Goal: Task Accomplishment & Management: Manage account settings

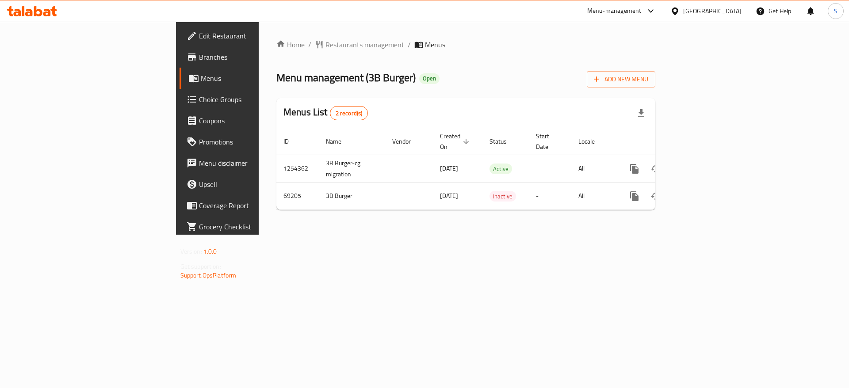
click at [386, 104] on div "Menus List 2 record(s)" at bounding box center [465, 113] width 379 height 30
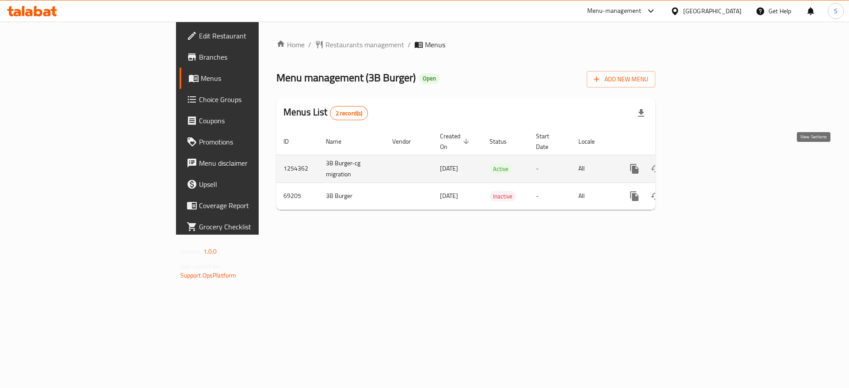
click at [703, 164] on icon "enhanced table" at bounding box center [698, 169] width 11 height 11
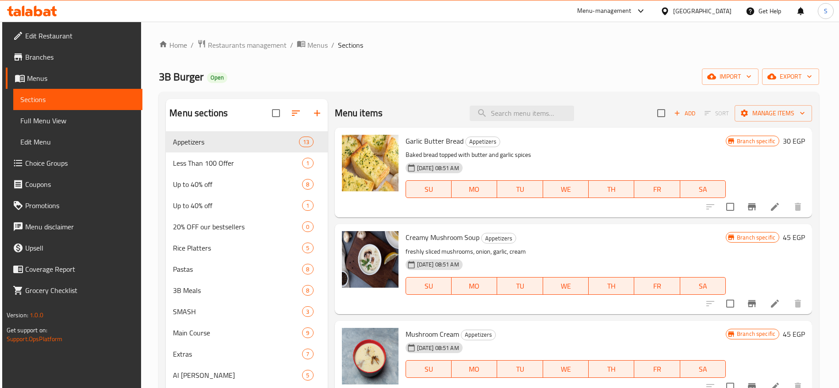
click at [404, 36] on div "Home / Restaurants management / Menus / Sections 3B Burger Open import export M…" at bounding box center [488, 314] width 695 height 584
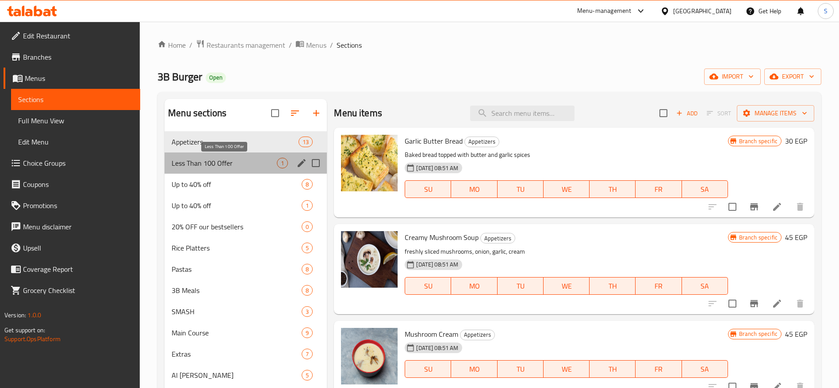
click at [240, 163] on span "Less Than 100 Offer" at bounding box center [224, 163] width 105 height 11
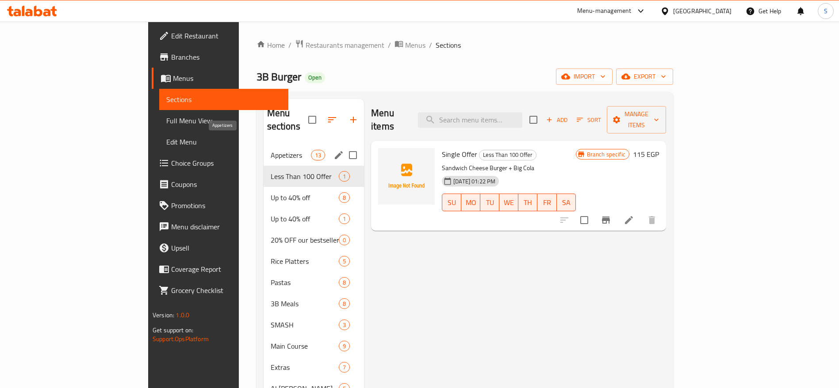
click at [271, 150] on span "Appetizers" at bounding box center [291, 155] width 40 height 11
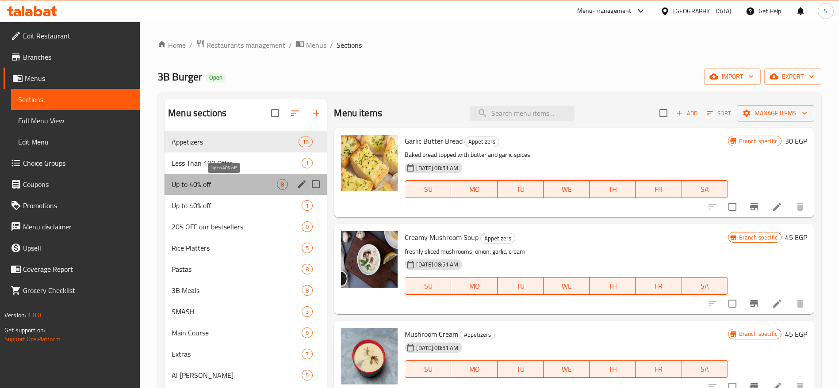
click at [238, 188] on span "Up to 40% off" at bounding box center [224, 184] width 105 height 11
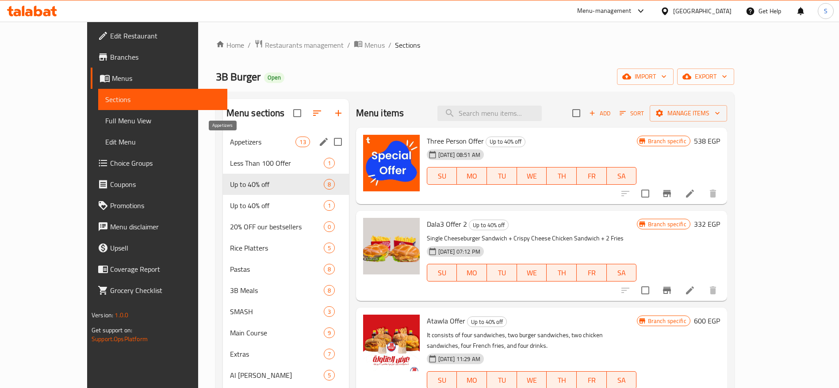
click at [250, 134] on div "Appetizers 13" at bounding box center [286, 141] width 126 height 21
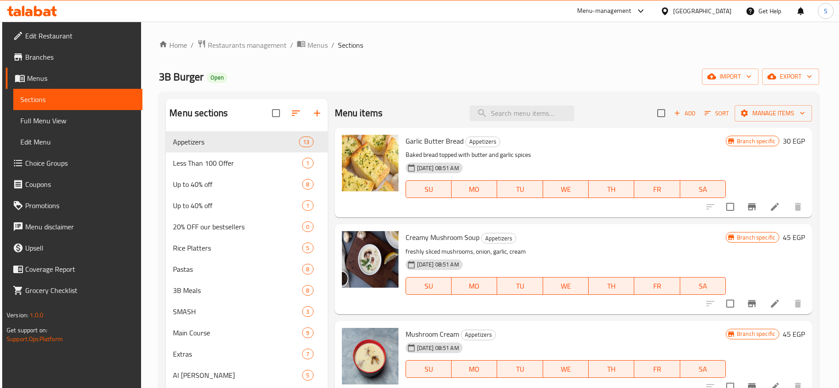
click at [391, 89] on div "Home / Restaurants management / Menus / Sections 3B Burger Open import export M…" at bounding box center [489, 313] width 660 height 548
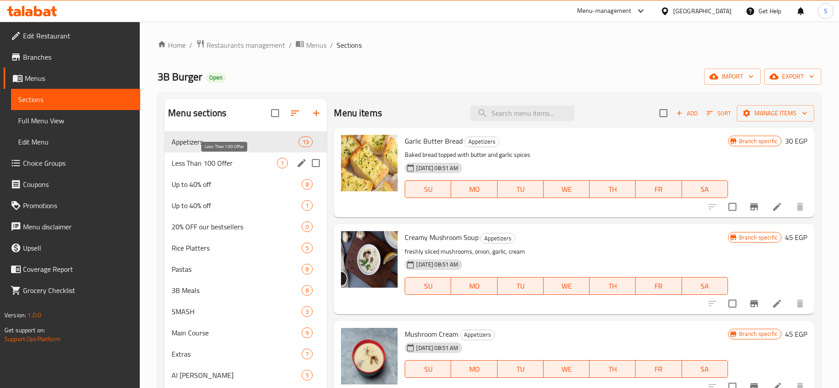
click at [235, 162] on span "Less Than 100 Offer" at bounding box center [224, 163] width 105 height 11
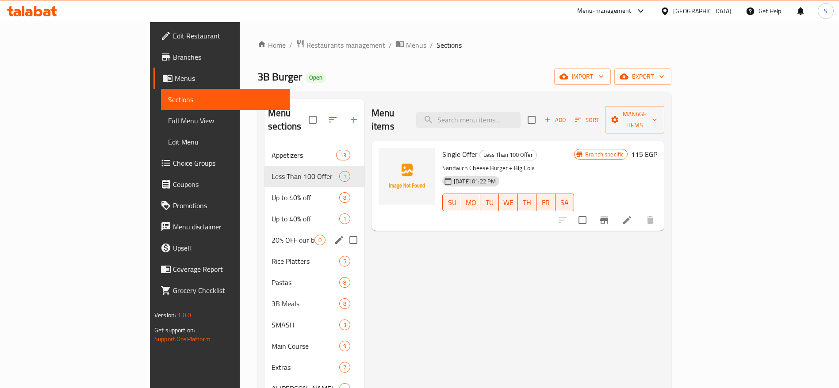
click at [264, 229] on div "20% OFF our bestsellers 0" at bounding box center [314, 239] width 100 height 21
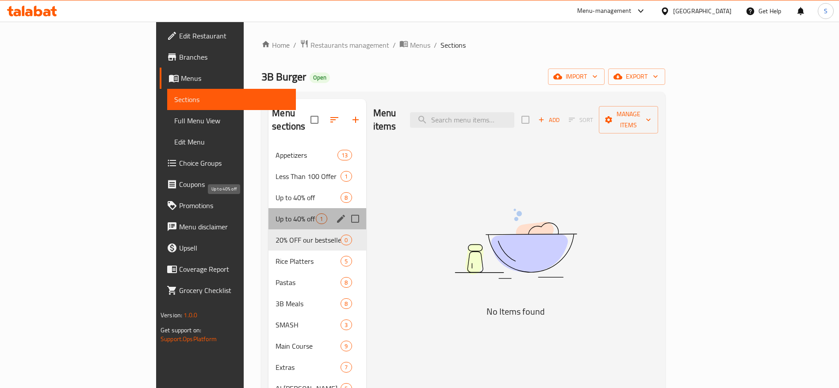
click at [275, 214] on span "Up to 40% off" at bounding box center [295, 219] width 40 height 11
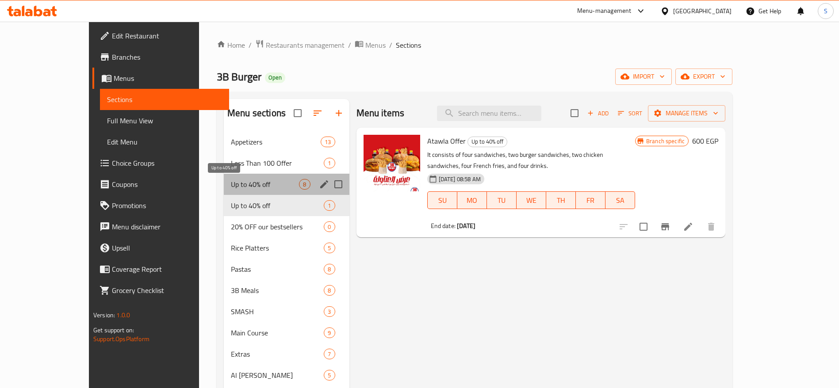
click at [258, 185] on span "Up to 40% off" at bounding box center [265, 184] width 68 height 11
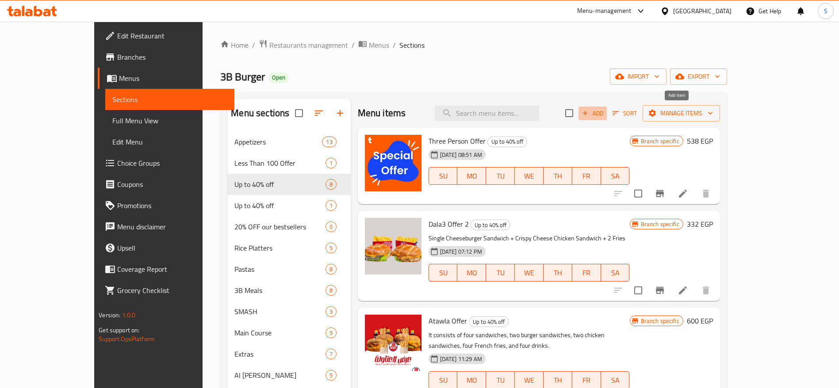
click at [604, 112] on span "Add" at bounding box center [592, 113] width 24 height 10
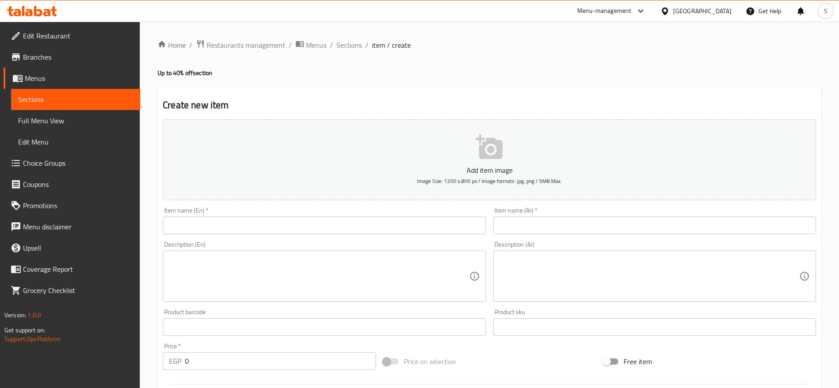
click at [531, 265] on textarea at bounding box center [649, 277] width 300 height 42
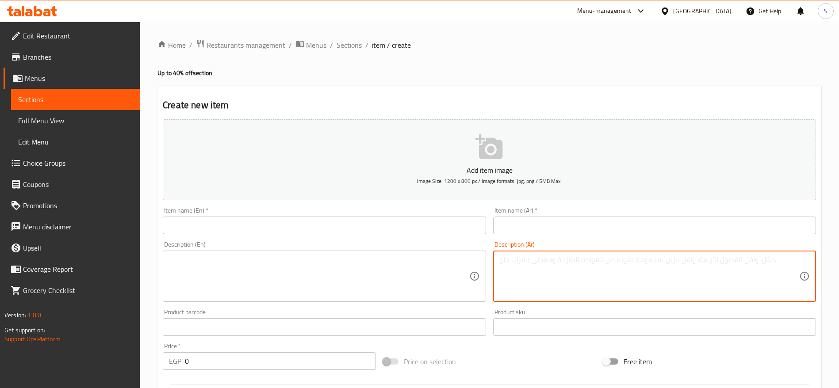
paste textarea "سندوتشين واحد بيف وواحد تشكن و2بيج كولا وواحد بطاطس مقليه ب 150بدل 339جنيه"
type textarea "سندوتشين واحد بيف وواحد تشكن و2بيج كولا وواحد بطاطس مقليه ب 150بدل 339جنيه"
click at [335, 271] on textarea at bounding box center [319, 277] width 300 height 42
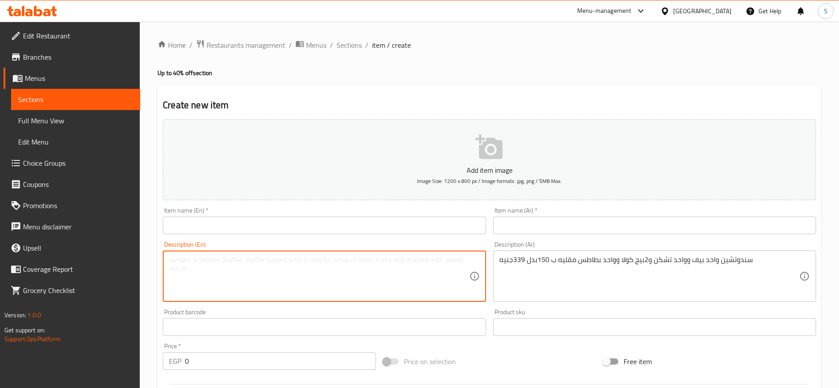
paste textarea "Two sandwiches, one beef, one chicken, two big colas, and one French fries for …"
click at [170, 267] on textarea "Two sandwiches, one beef, one chicken, two big colas, and one French fries for …" at bounding box center [319, 277] width 300 height 42
drag, startPoint x: 392, startPoint y: 260, endPoint x: 402, endPoint y: 284, distance: 25.7
click at [402, 284] on textarea "Two sandwiches, one beef, one chicken, two big colas, and one French fries for …" at bounding box center [319, 277] width 300 height 42
type textarea "Two sandwiches, one beef, one chicken, two big colas, and one French fries"
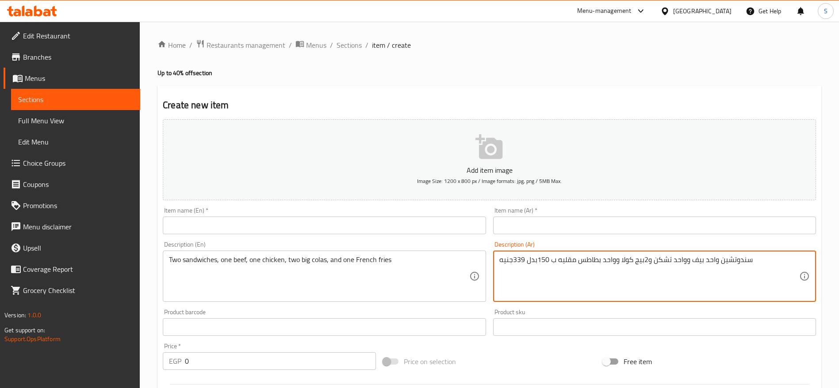
drag, startPoint x: 556, startPoint y: 259, endPoint x: 500, endPoint y: 259, distance: 56.1
type textarea "سندوتشين واحد بيف وواحد تشكن و2بيج كولا وواحد بطاطس مقليه"
click at [289, 157] on button "Add item image Image Size: 1200 x 800 px / Image formats: jpg, png / 5MB Max." at bounding box center [489, 159] width 653 height 81
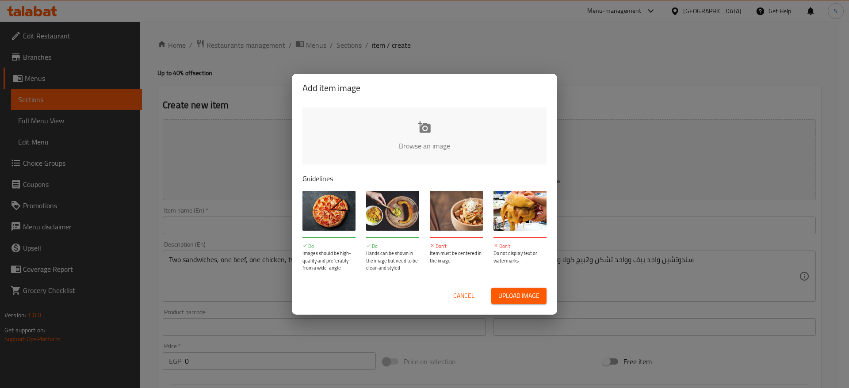
click at [420, 147] on input "file" at bounding box center [723, 148] width 842 height 83
type input "C:\fakepath\WhatsApp Image 2025-09-29 at 10.53.57 AM (1).jpeg"
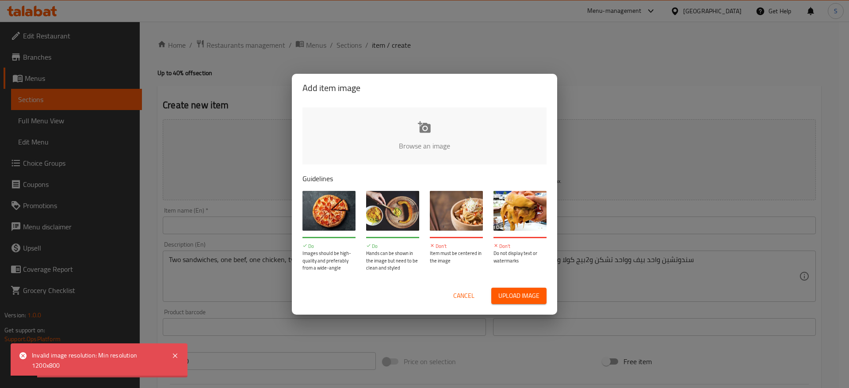
click at [481, 299] on div "Upload image" at bounding box center [512, 296] width 69 height 16
click at [465, 301] on span "Cancel" at bounding box center [463, 295] width 21 height 11
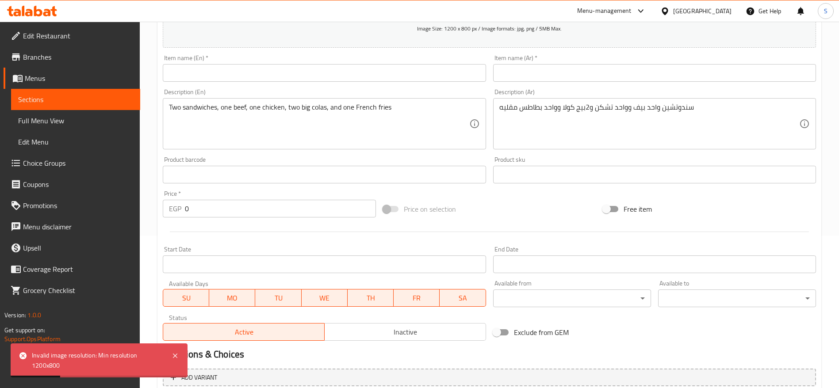
scroll to position [177, 0]
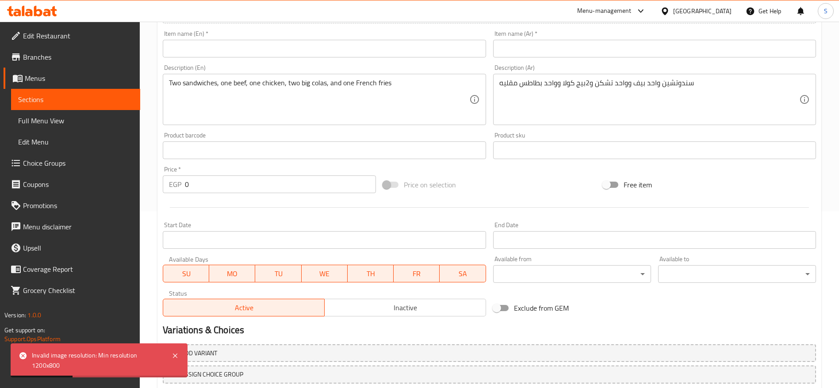
click at [269, 191] on input "0" at bounding box center [280, 185] width 191 height 18
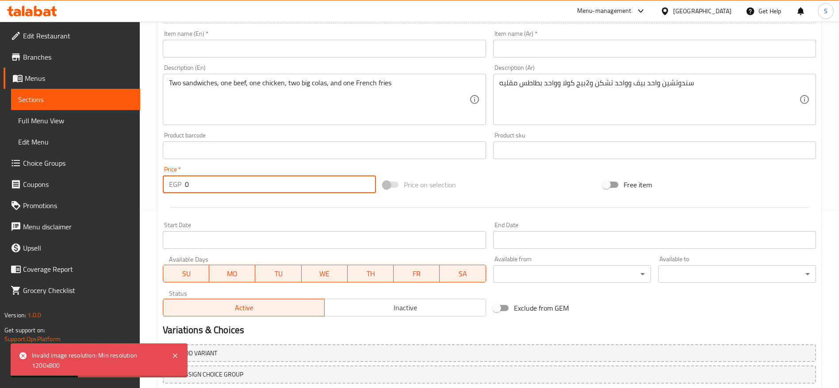
click at [269, 191] on input "0" at bounding box center [280, 185] width 191 height 18
type input "150"
click at [431, 208] on div at bounding box center [489, 208] width 660 height 22
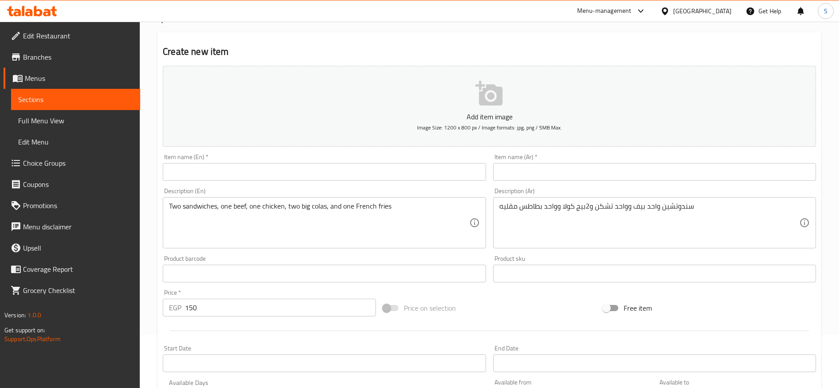
scroll to position [0, 0]
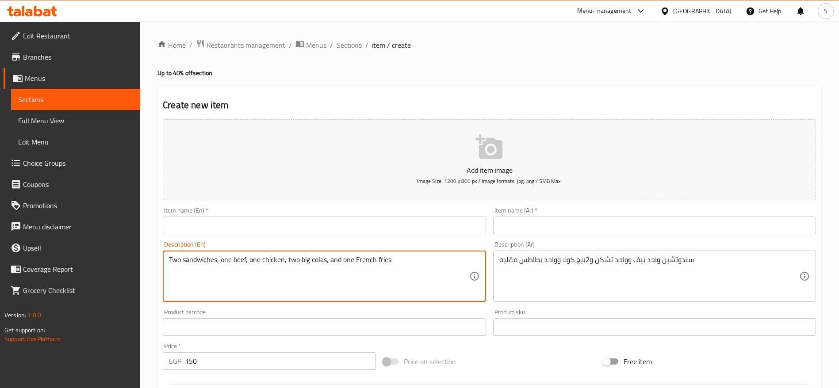
drag, startPoint x: 308, startPoint y: 260, endPoint x: 302, endPoint y: 261, distance: 6.3
click at [302, 261] on textarea "Two sandwiches, one beef, one chicken, two big colas, and one French fries" at bounding box center [319, 277] width 300 height 42
click at [314, 263] on textarea "Two sandwiches, one beef, one chicken, two big colas, and one French fries" at bounding box center [319, 277] width 300 height 42
drag, startPoint x: 299, startPoint y: 262, endPoint x: 290, endPoint y: 263, distance: 8.5
click at [286, 262] on textarea "Two sandwiches, one beef, one chicken, two big colas, and one French fries" at bounding box center [319, 277] width 300 height 42
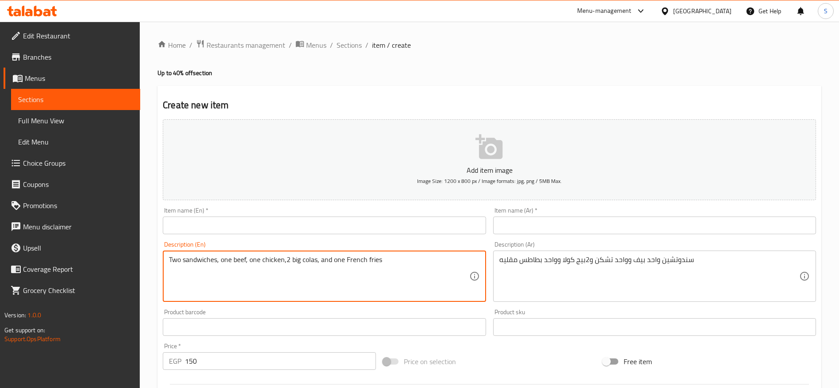
drag, startPoint x: 345, startPoint y: 259, endPoint x: 333, endPoint y: 259, distance: 11.5
click at [333, 259] on textarea "Two sandwiches, one beef, one chicken,2 big colas, and one French fries" at bounding box center [319, 277] width 300 height 42
drag, startPoint x: 220, startPoint y: 259, endPoint x: 166, endPoint y: 258, distance: 54.4
click at [166, 258] on div "Two sandwiches, one beef, one chicken,2 big colas, and 1 French fries Descripti…" at bounding box center [324, 276] width 323 height 51
click at [266, 263] on textarea "One beef sandwhich, one chicken,2 big colas, and 1 French fries" at bounding box center [319, 277] width 300 height 42
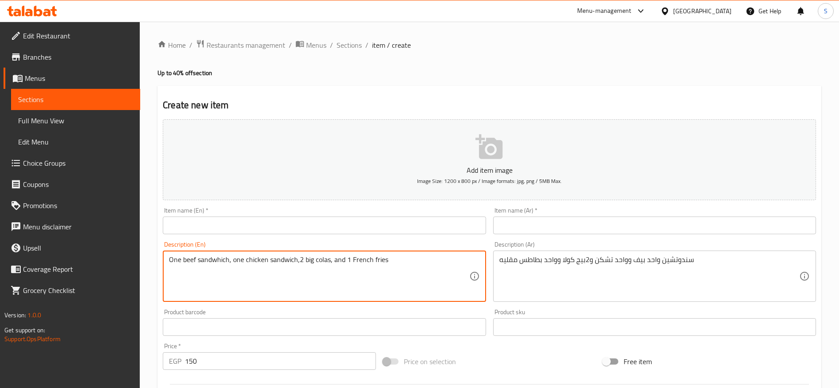
click at [213, 261] on textarea "One beef sandwhich, one chicken sandwich,2 big colas, and 1 French fries" at bounding box center [319, 277] width 300 height 42
click at [420, 266] on textarea "One beef sandwich, one chicken sandwich,2 big colas, and 1 French fries" at bounding box center [319, 277] width 300 height 42
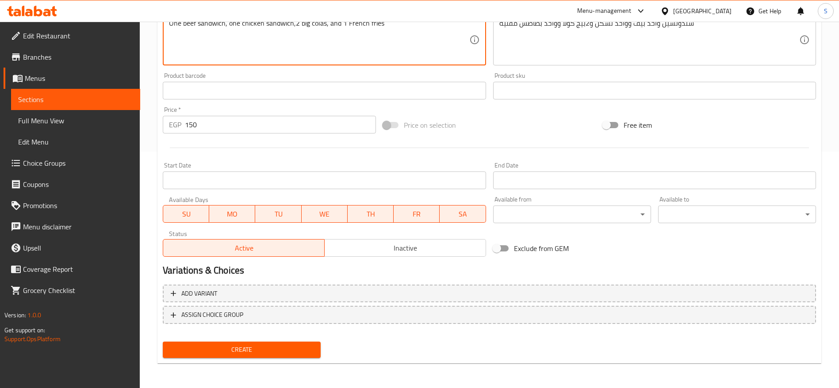
type textarea "One beef sandwich, one chicken sandwich,2 big colas, and 1 French fries"
click at [263, 354] on span "Create" at bounding box center [242, 349] width 144 height 11
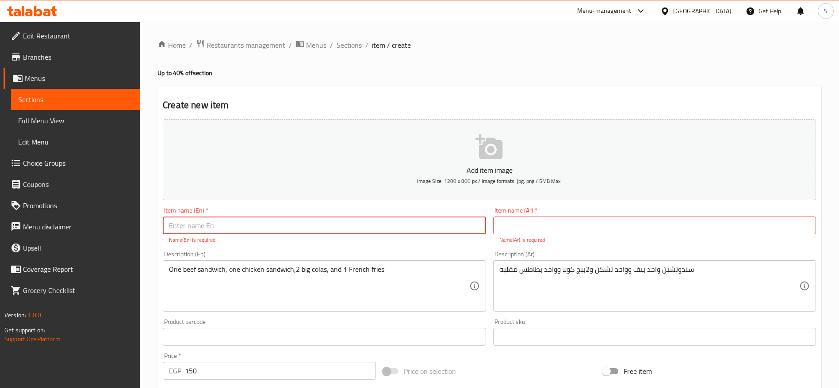
click at [264, 225] on input "text" at bounding box center [324, 226] width 323 height 18
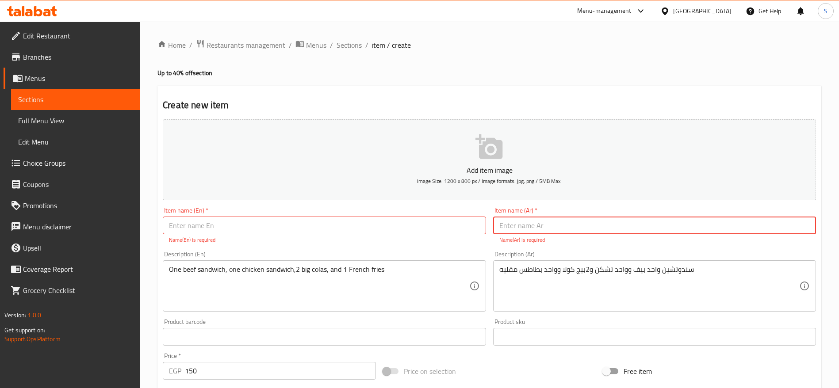
click at [551, 224] on input "text" at bounding box center [654, 226] width 323 height 18
paste input "عرض الجامعه"
type input "عرض الجامعه"
click at [391, 225] on input "text" at bounding box center [324, 226] width 323 height 18
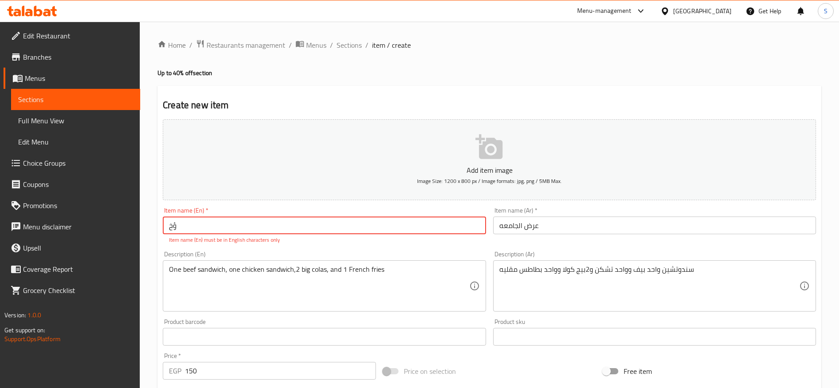
type input "ؤ"
type input "C"
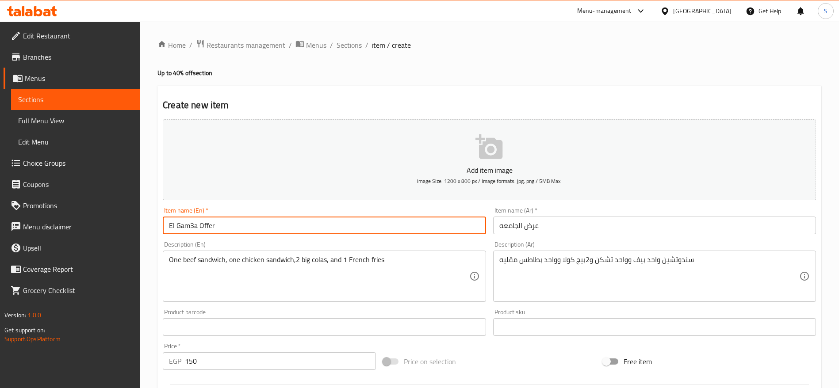
drag, startPoint x: 228, startPoint y: 224, endPoint x: 208, endPoint y: 226, distance: 20.0
click at [208, 226] on input "El Gam3a Offer" at bounding box center [324, 226] width 323 height 18
click at [222, 227] on input "El Gam3a Offer" at bounding box center [324, 226] width 323 height 18
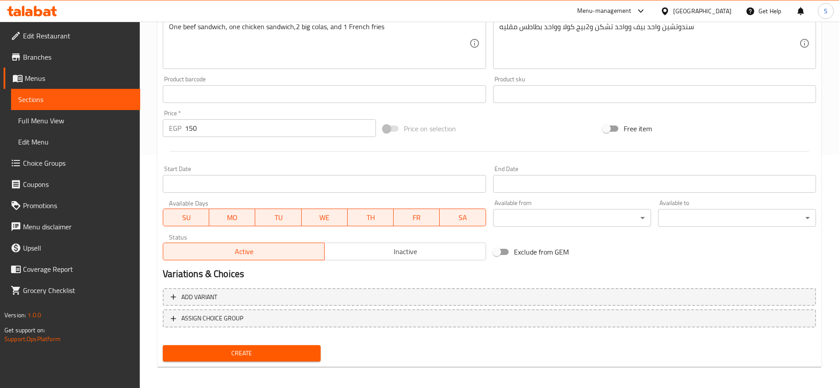
scroll to position [237, 0]
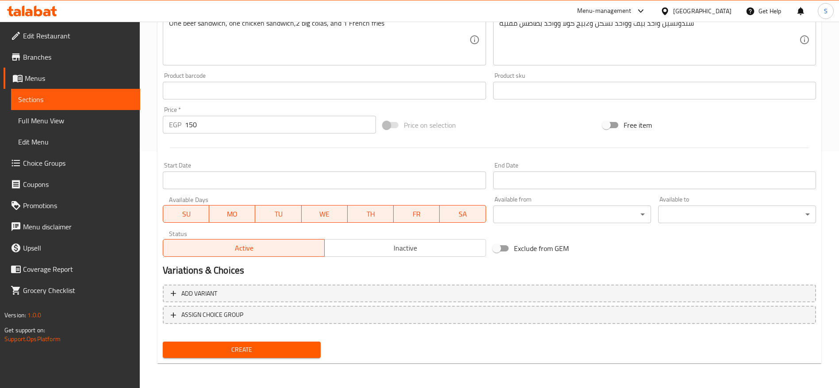
type input "El Gam3a Offer"
click at [274, 345] on span "Create" at bounding box center [242, 349] width 144 height 11
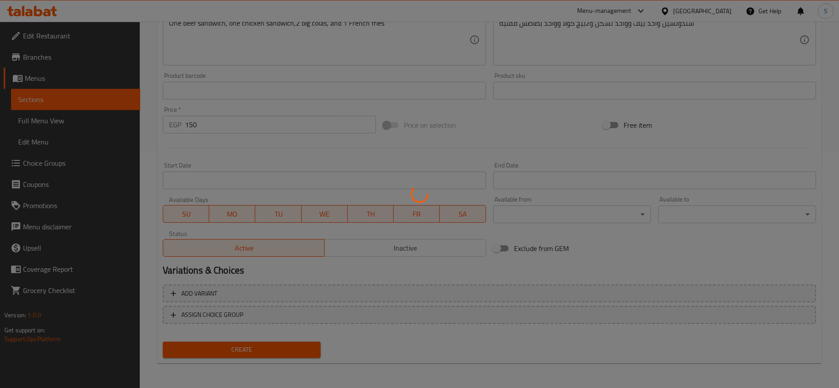
type input "0"
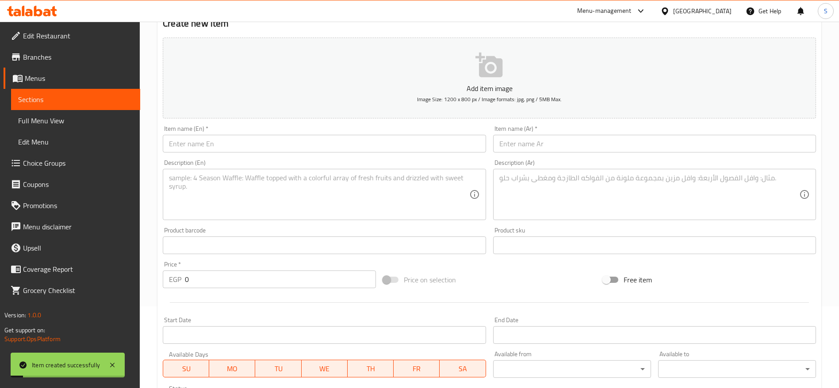
scroll to position [0, 0]
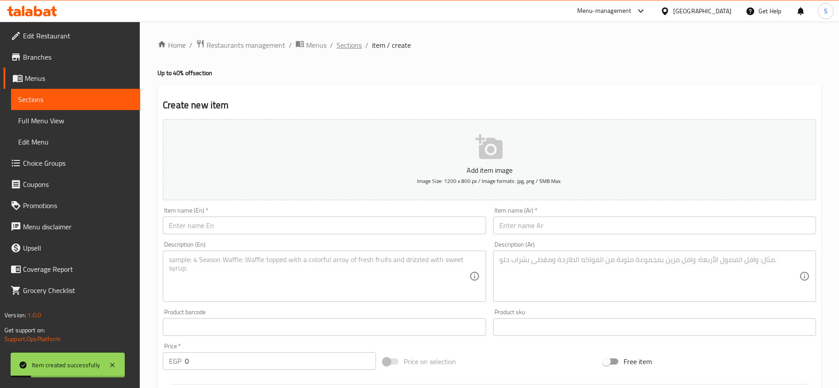
click at [349, 44] on span "Sections" at bounding box center [348, 45] width 25 height 11
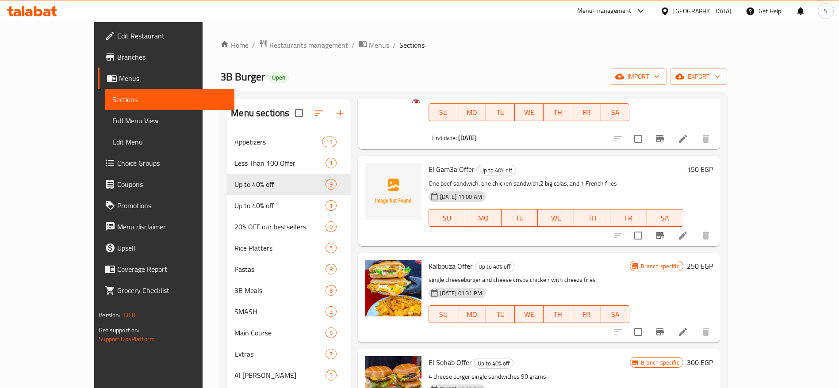
scroll to position [287, 0]
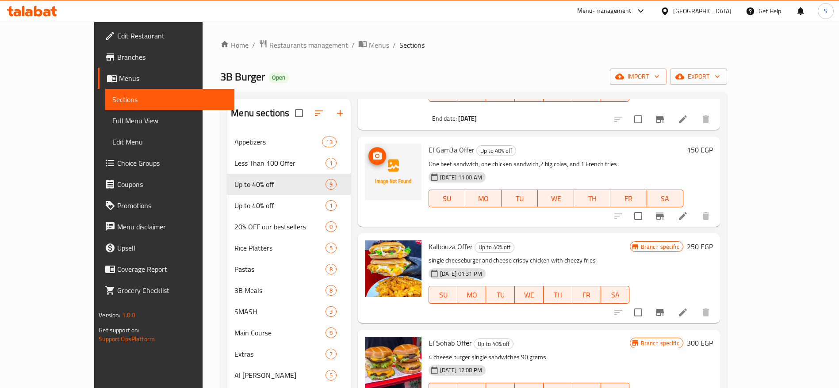
click at [368, 151] on span "upload picture" at bounding box center [377, 156] width 18 height 11
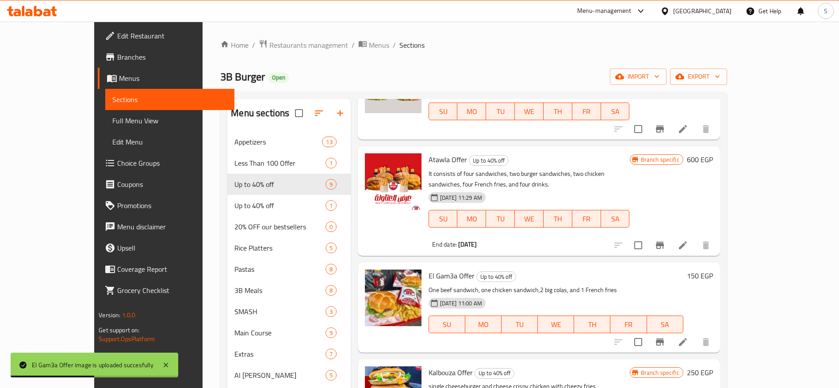
scroll to position [184, 0]
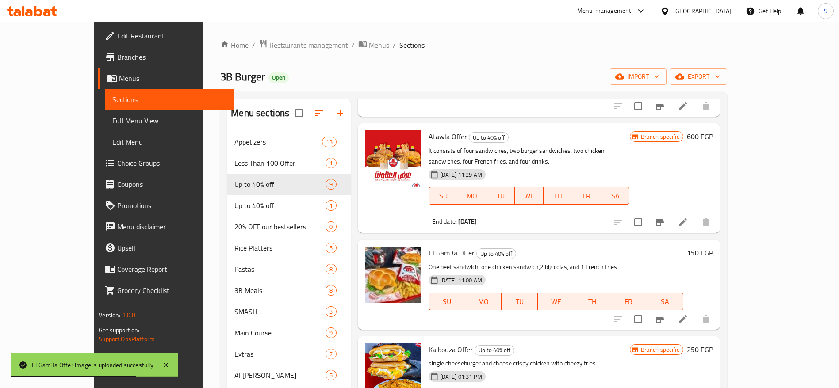
click at [664, 316] on icon "Branch-specific-item" at bounding box center [660, 319] width 8 height 7
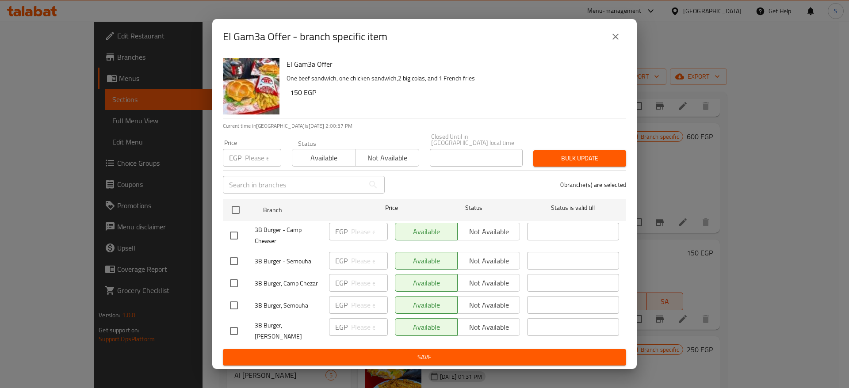
click at [231, 234] on input "checkbox" at bounding box center [234, 235] width 19 height 19
checkbox input "true"
click at [233, 255] on input "checkbox" at bounding box center [234, 261] width 19 height 19
checkbox input "true"
click at [233, 280] on input "checkbox" at bounding box center [234, 283] width 19 height 19
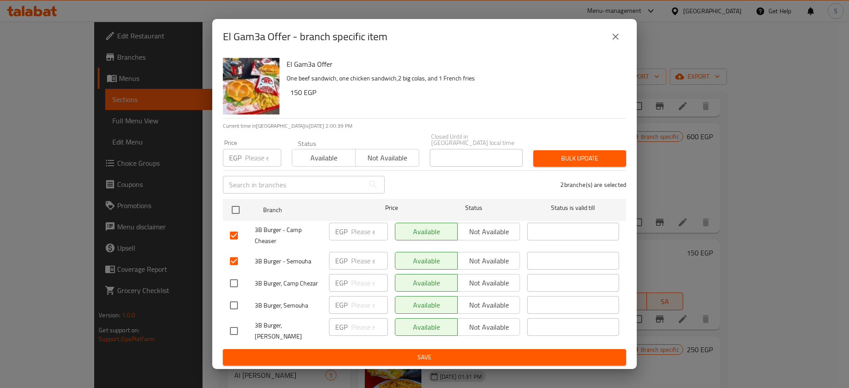
checkbox input "true"
click at [233, 307] on input "checkbox" at bounding box center [234, 305] width 19 height 19
checkbox input "true"
click at [506, 229] on span "Not available" at bounding box center [488, 231] width 55 height 13
click at [503, 258] on span "Not available" at bounding box center [488, 261] width 55 height 13
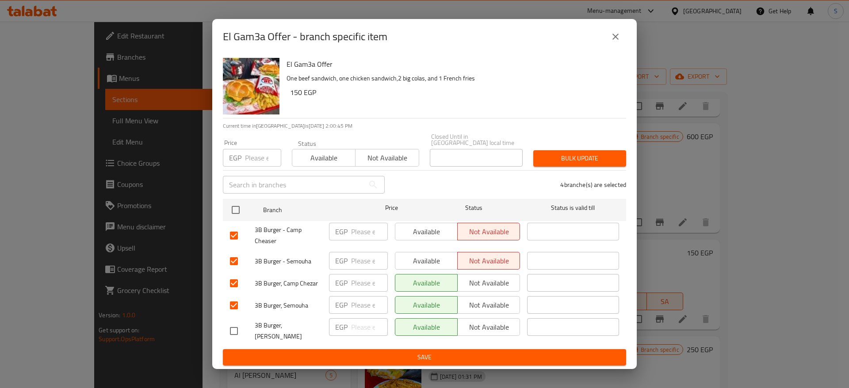
click at [502, 271] on div "Available Not available" at bounding box center [457, 284] width 132 height 26
click at [502, 281] on span "Not available" at bounding box center [488, 283] width 55 height 13
click at [500, 300] on span "Not available" at bounding box center [488, 305] width 55 height 13
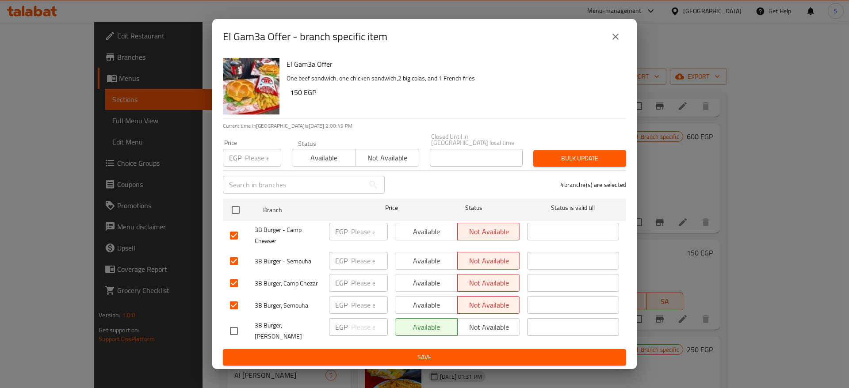
click at [458, 354] on span "Save" at bounding box center [424, 357] width 389 height 11
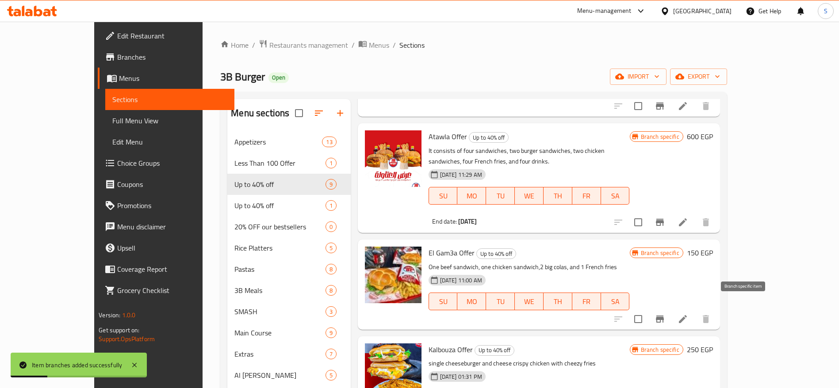
click at [664, 316] on icon "Branch-specific-item" at bounding box center [660, 319] width 8 height 7
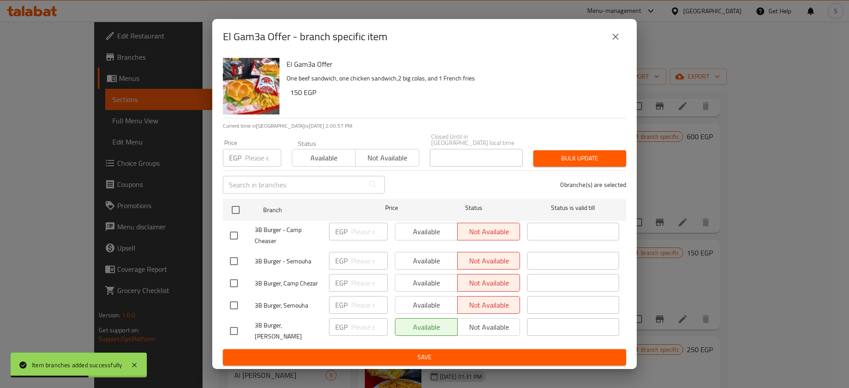
click at [612, 42] on icon "close" at bounding box center [615, 36] width 11 height 11
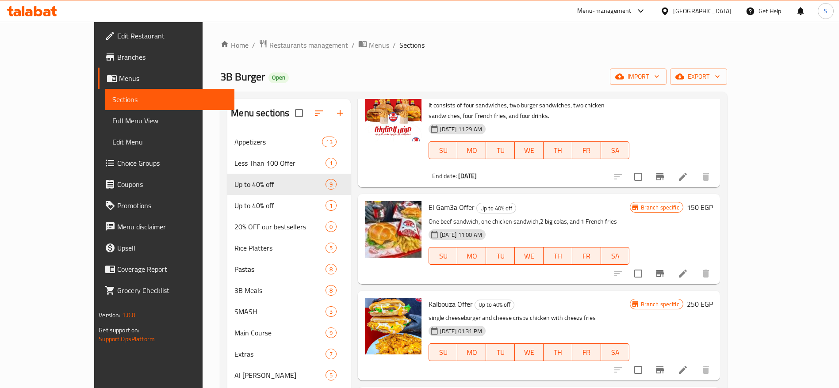
scroll to position [229, 0]
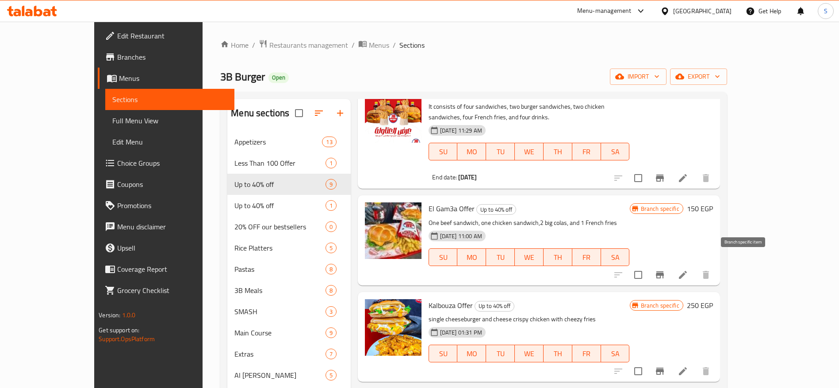
click at [664, 271] on icon "Branch-specific-item" at bounding box center [660, 274] width 8 height 7
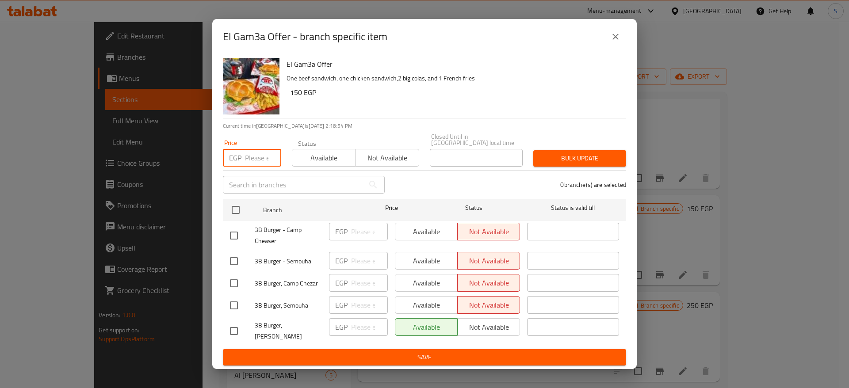
click at [254, 156] on input "number" at bounding box center [263, 158] width 36 height 18
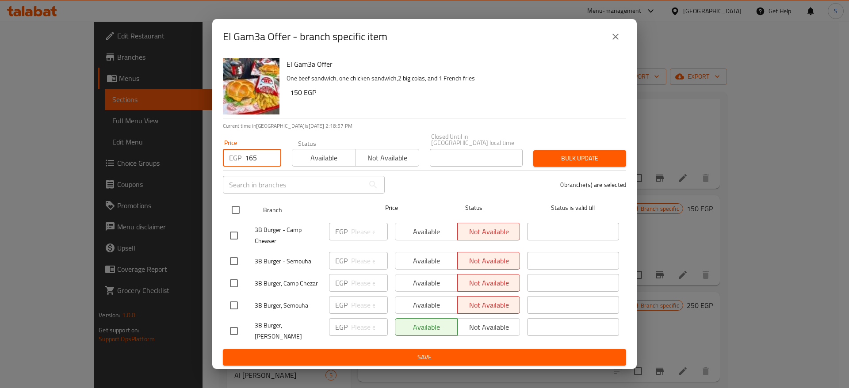
type input "165"
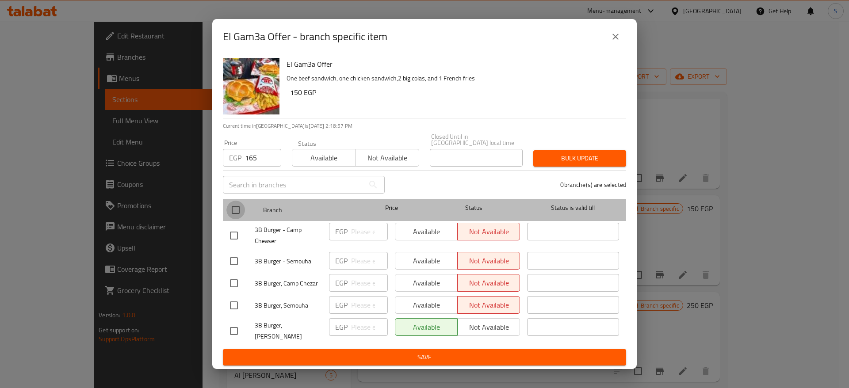
click at [241, 207] on input "checkbox" at bounding box center [235, 210] width 19 height 19
checkbox input "true"
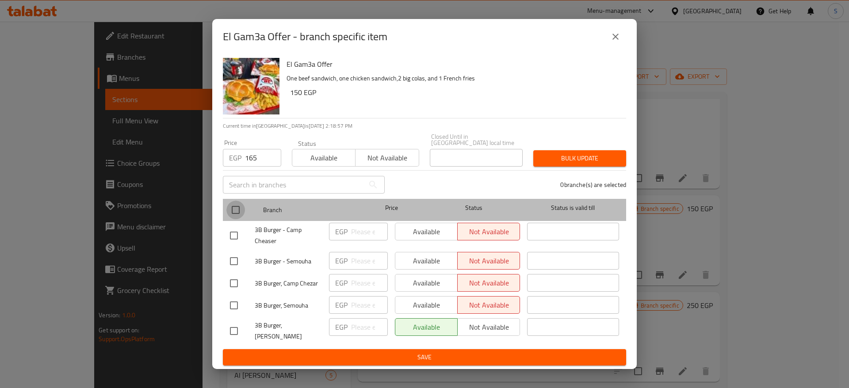
checkbox input "true"
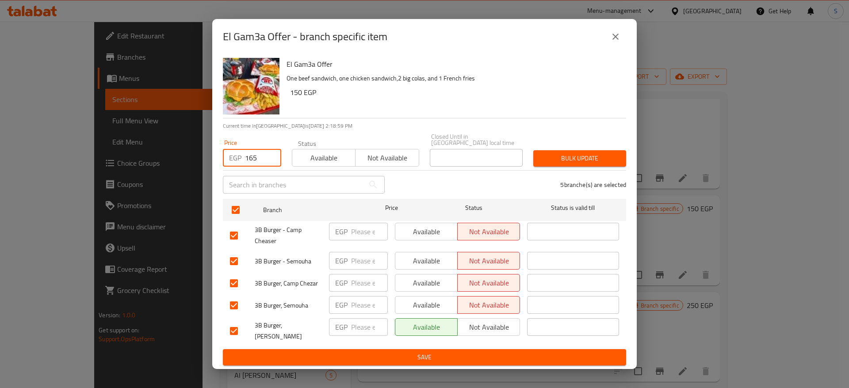
click at [259, 159] on input "165" at bounding box center [263, 158] width 36 height 18
type input "173"
click at [548, 153] on span "Bulk update" at bounding box center [579, 158] width 79 height 11
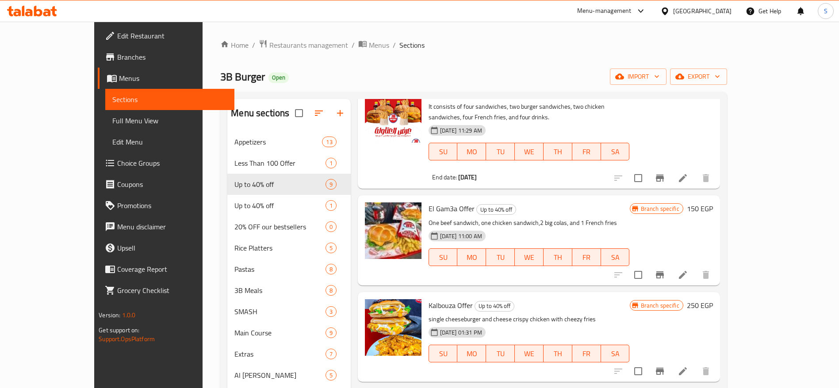
click at [404, 33] on div "Home / Restaurants management / Menus / Sections 3B Burger Open import export M…" at bounding box center [473, 314] width 542 height 584
click at [269, 50] on span "Restaurants management" at bounding box center [308, 45] width 79 height 11
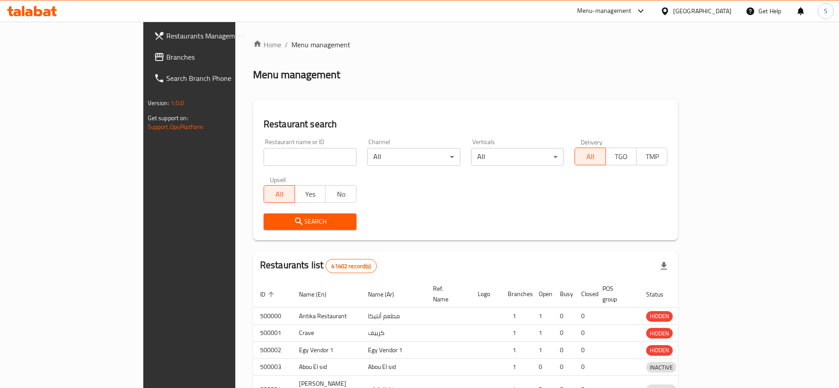
click at [271, 164] on div at bounding box center [419, 194] width 839 height 388
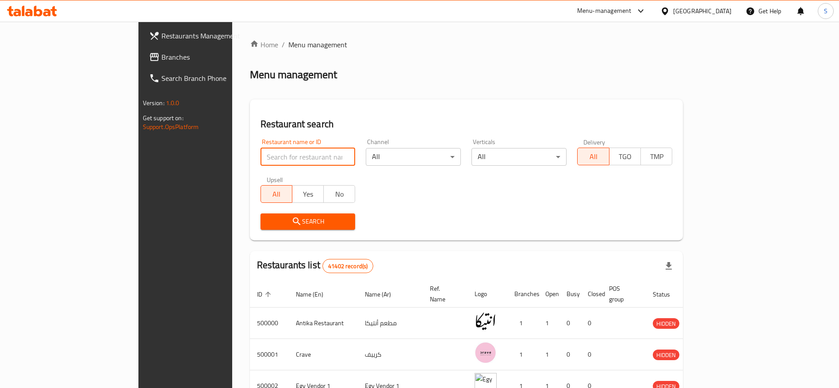
click at [269, 158] on input "search" at bounding box center [307, 157] width 95 height 18
click at [260, 160] on input "search" at bounding box center [307, 157] width 95 height 18
paste input "702578"
type input "702578"
click button "Search" at bounding box center [307, 222] width 95 height 16
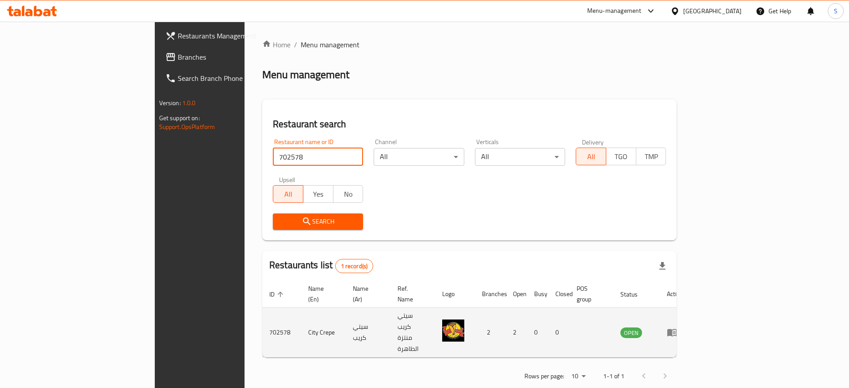
click at [690, 312] on td "enhanced table" at bounding box center [675, 333] width 31 height 50
click at [677, 329] on icon "enhanced table" at bounding box center [672, 333] width 10 height 8
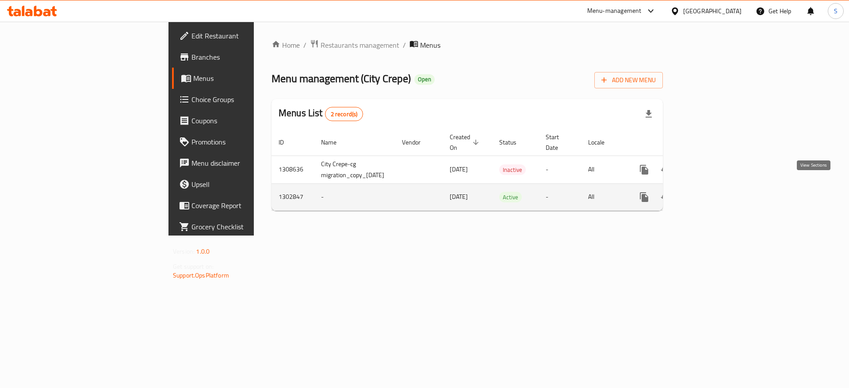
click at [712, 193] on icon "enhanced table" at bounding box center [708, 197] width 8 height 8
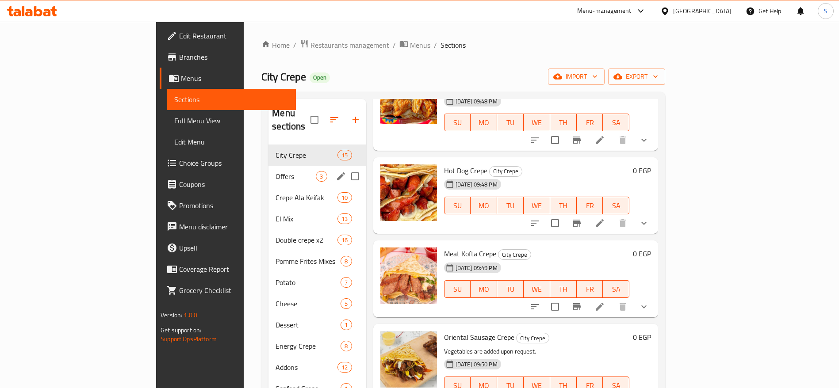
click at [275, 171] on span "Offers" at bounding box center [295, 176] width 40 height 11
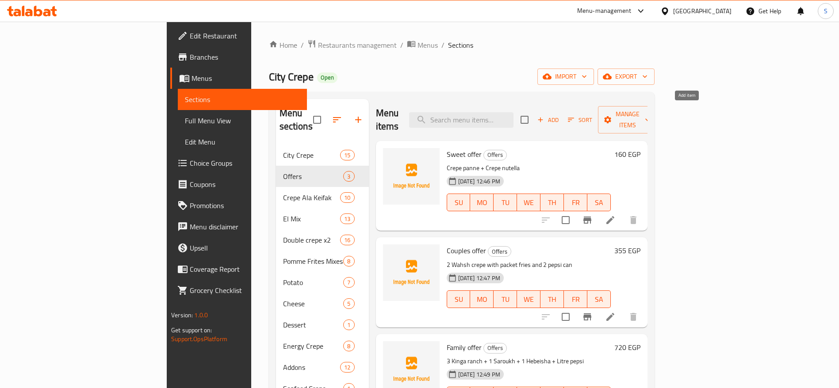
click at [560, 115] on span "Add" at bounding box center [548, 120] width 24 height 10
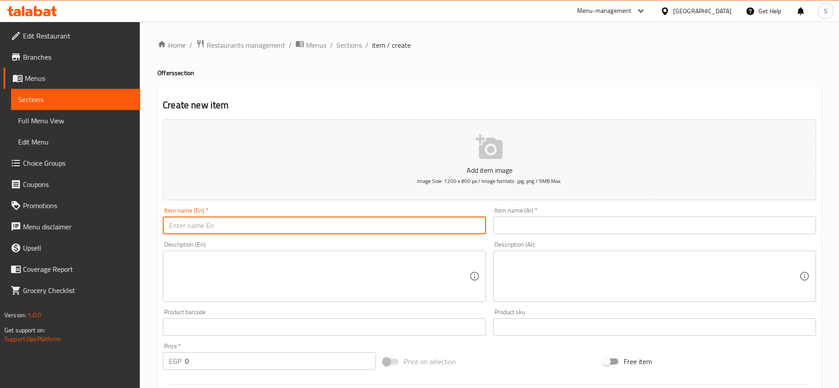
click at [242, 226] on input "text" at bounding box center [324, 226] width 323 height 18
click at [527, 52] on div "Home / Restaurants management / Menus / Sections / item / create Offers section…" at bounding box center [489, 323] width 664 height 568
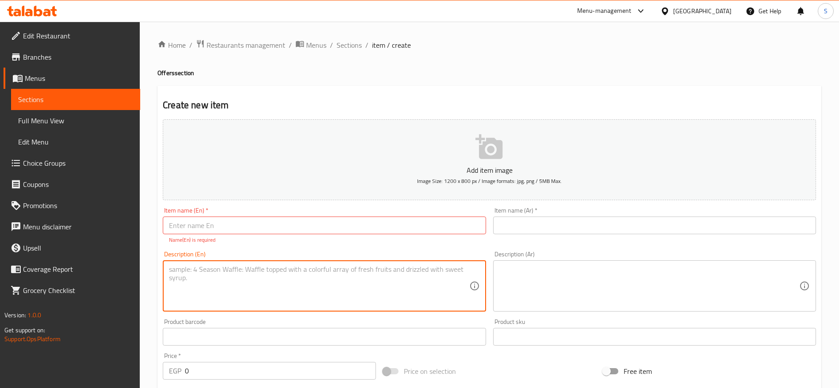
click at [397, 276] on textarea at bounding box center [319, 286] width 300 height 42
paste textarea "العرض رقم 4 عرض السنجل 1مافيا مع باكت بطاطس مع ببسي كان 185 بدل 235"
drag, startPoint x: 399, startPoint y: 273, endPoint x: 362, endPoint y: 271, distance: 37.2
click at [362, 271] on textarea "العرض رقم 4 عرض السنجل 1مافيا مع باكت بطاطس مع ببسي كان 185 بدل 235" at bounding box center [319, 286] width 300 height 42
click at [355, 271] on textarea "العرض رقم 4 عرض السنجل 1مافيا مع باكت بطاطس مع ببسي كان 185 بدل 235" at bounding box center [319, 286] width 300 height 42
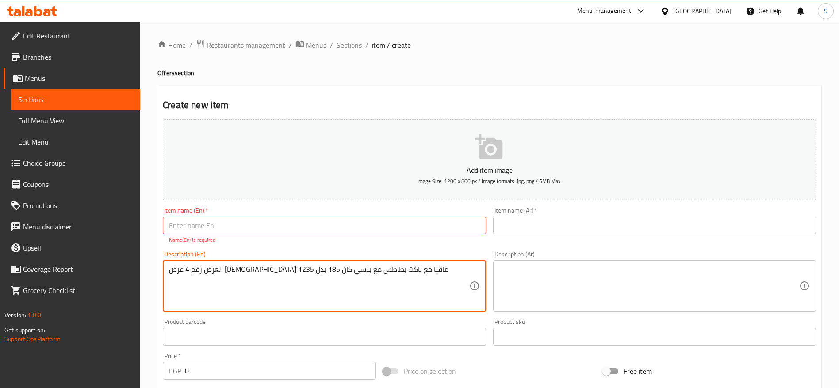
drag, startPoint x: 357, startPoint y: 270, endPoint x: 322, endPoint y: 272, distance: 34.6
click at [322, 272] on textarea "العرض رقم 4 عرض السنجل 1مافيا مع باكت بطاطس مع ببسي كان 185 بدل 235" at bounding box center [319, 286] width 300 height 42
type textarea "العرض رقم 4 عرض السنجل 1مافيا مع باكت بطاطس مع ببسي كان 185 بدل 235"
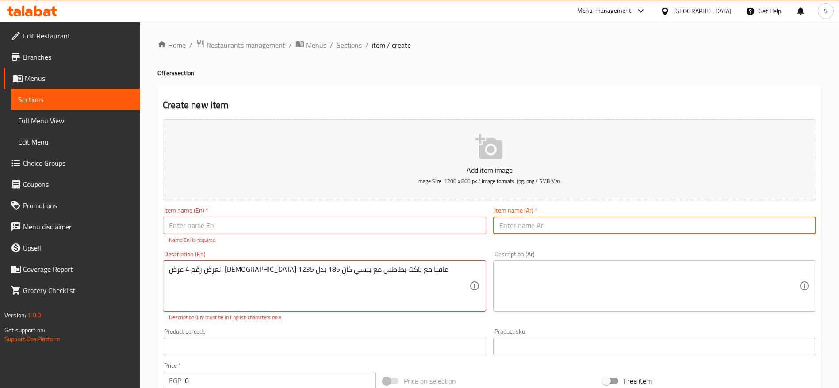
click at [566, 225] on input "text" at bounding box center [654, 226] width 323 height 18
paste input "عرض السنجل"
type input "عرض السنجل"
click at [431, 229] on input "text" at bounding box center [324, 226] width 323 height 18
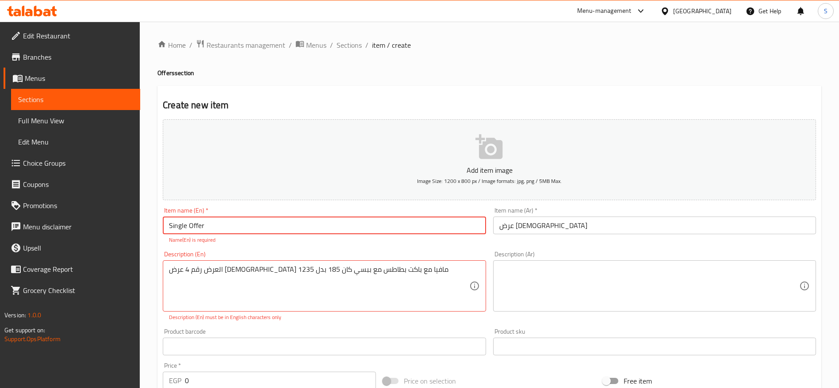
type input "Single Offer"
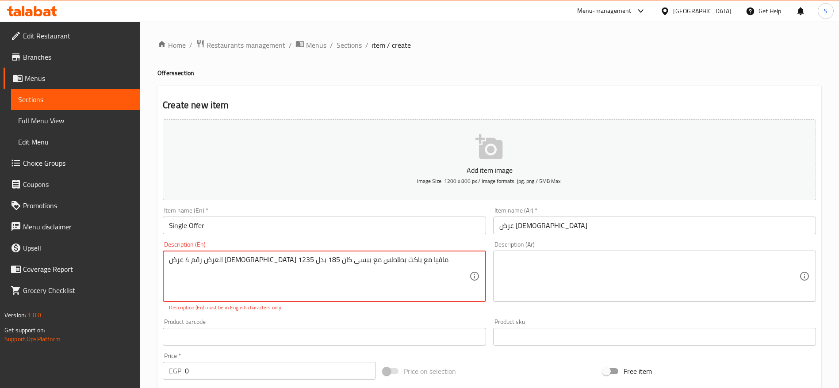
drag, startPoint x: 406, startPoint y: 273, endPoint x: 318, endPoint y: 259, distance: 89.0
click at [323, 260] on textarea "العرض رقم 4 عرض السنجل 1مافيا مع باكت بطاطس مع ببسي كان 185 بدل 235" at bounding box center [319, 277] width 300 height 42
drag, startPoint x: 320, startPoint y: 260, endPoint x: 398, endPoint y: 262, distance: 77.4
click at [398, 262] on textarea "العرض رقم 4 عرض السنجل 1مافيا مع باكت بطاطس مع ببسي كان 185 بدل 235" at bounding box center [319, 277] width 300 height 42
type textarea "1مافيا مع باكت بطاطس مع ببسي كان 185 بدل 235"
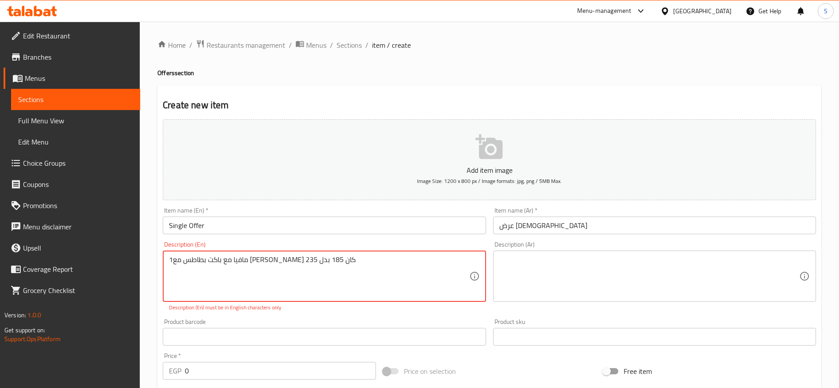
click at [359, 263] on textarea "1مافيا مع باكت بطاطس مع ببسي كان 185 بدل 235" at bounding box center [319, 277] width 300 height 42
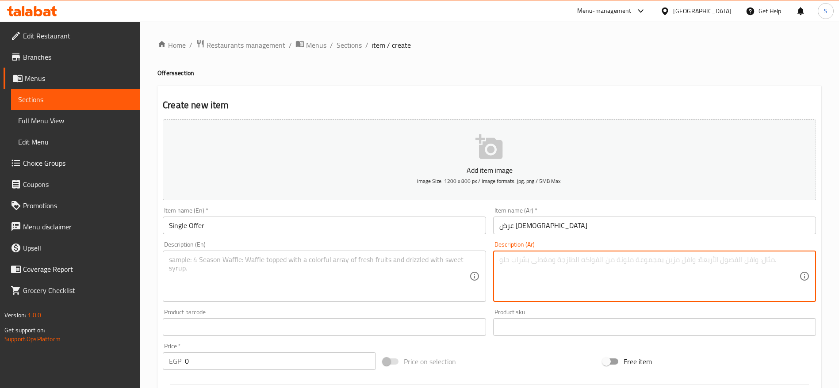
click at [564, 266] on textarea at bounding box center [649, 277] width 300 height 42
paste textarea "1مافيا مع باكت بطاطس مع ببسي كان 185 بدل 235"
drag, startPoint x: 554, startPoint y: 259, endPoint x: 510, endPoint y: 259, distance: 44.2
click at [510, 259] on textarea "1مافيا مع باكت بطاطس مع ببسي كان 185 بدل 235" at bounding box center [649, 277] width 300 height 42
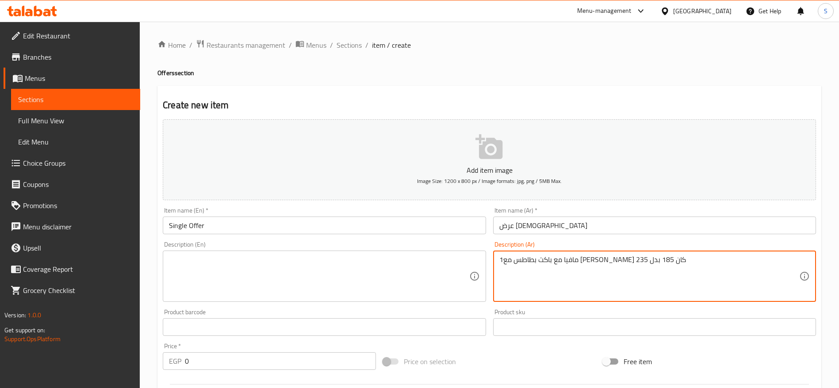
drag, startPoint x: 501, startPoint y: 258, endPoint x: 539, endPoint y: 259, distance: 38.0
click at [539, 259] on textarea "1مافيا مع باكت بطاطس مع ببسي كان 185 بدل 235" at bounding box center [649, 277] width 300 height 42
drag, startPoint x: 539, startPoint y: 259, endPoint x: 509, endPoint y: 260, distance: 30.1
click at [509, 260] on textarea "1مافيا مع باكت بطاطس مع ببسي كان 185 بدل 235" at bounding box center [649, 277] width 300 height 42
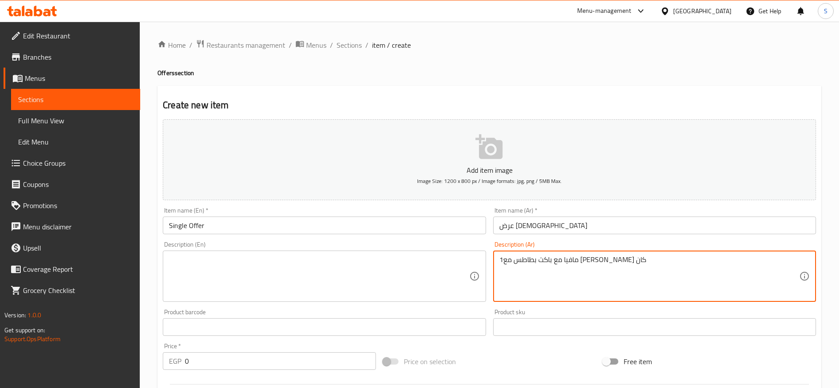
click at [507, 260] on textarea "1مافيا مع باكت بطاطس مع ببسي كان" at bounding box center [649, 277] width 300 height 42
click at [505, 263] on textarea "1مافيا مع باكت بطاطس مع ببسي كان" at bounding box center [649, 277] width 300 height 42
click at [344, 251] on div "Description (En)" at bounding box center [324, 276] width 323 height 51
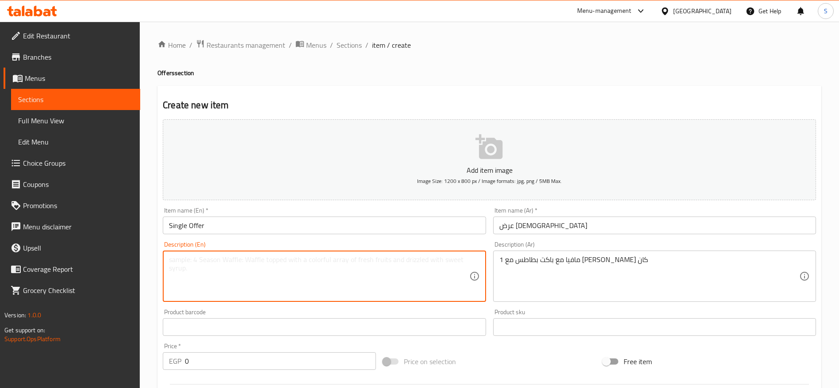
click at [343, 260] on textarea at bounding box center [319, 277] width 300 height 42
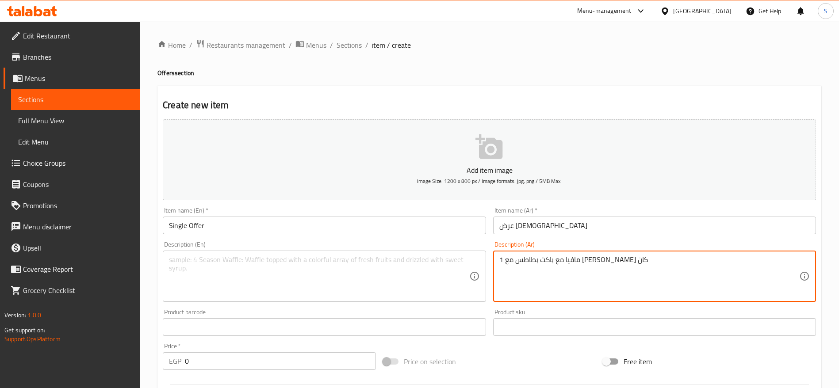
click at [548, 256] on textarea "1 مافيا مع باكت بطاطس مع ببسي كان" at bounding box center [649, 277] width 300 height 42
type textarea "1 مافيا مع باكت بطاطس مع ببسي كان"
click at [398, 273] on textarea at bounding box center [319, 277] width 300 height 42
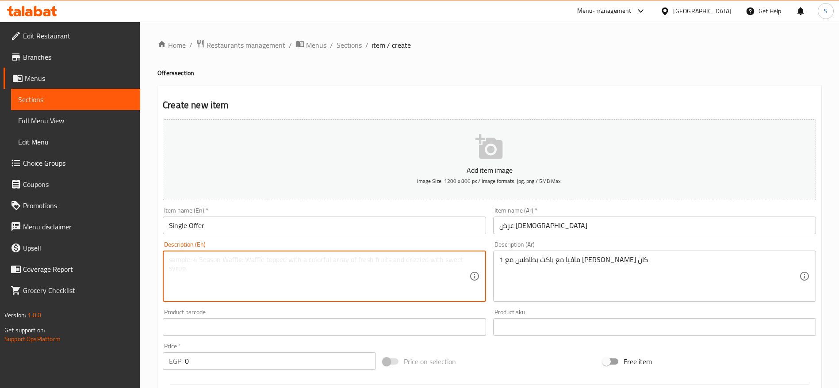
paste textarea "1 mafia with a packet of potatoes and Pepsi"
drag, startPoint x: 191, startPoint y: 262, endPoint x: 195, endPoint y: 273, distance: 11.7
click at [192, 263] on textarea "1 mafia with a packet of potatoes and Pepsi" at bounding box center [319, 277] width 300 height 42
type textarea "1 mafia crepe with a packet of potatoes and Pepsi"
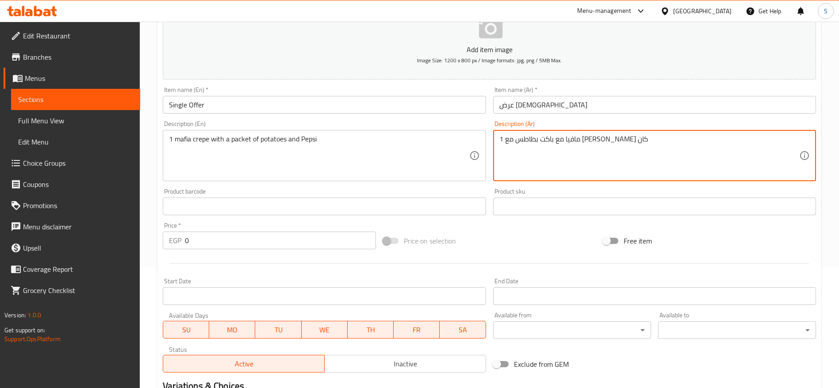
scroll to position [122, 0]
click at [235, 237] on input "0" at bounding box center [280, 239] width 191 height 18
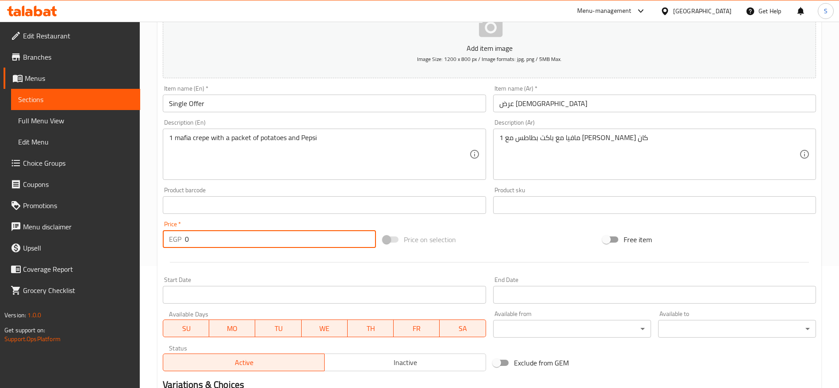
click at [235, 237] on input "0" at bounding box center [280, 239] width 191 height 18
type input "1"
type input "235"
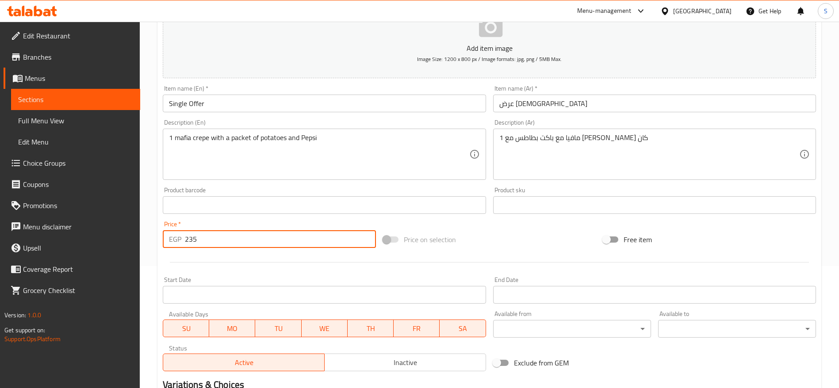
click at [492, 237] on div "Price on selection" at bounding box center [489, 240] width 220 height 24
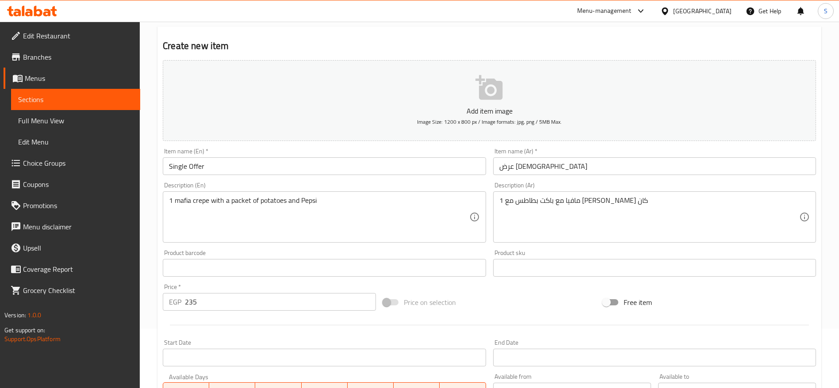
scroll to position [60, 0]
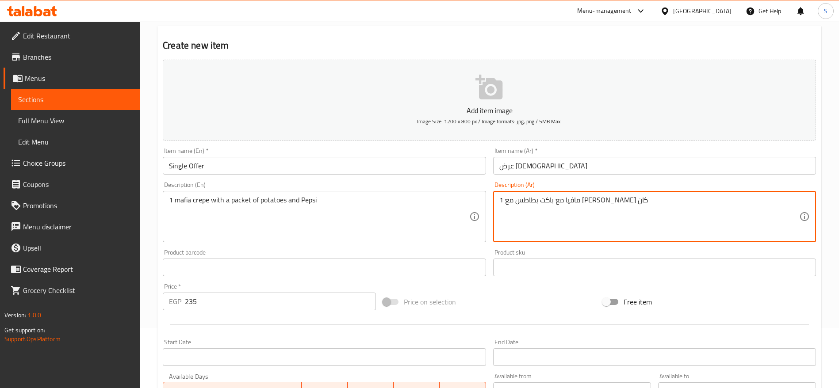
drag, startPoint x: 549, startPoint y: 204, endPoint x: 523, endPoint y: 200, distance: 25.9
click at [523, 200] on textarea "1 مافيا مع باكت بطاطس مع ببسي كان" at bounding box center [649, 217] width 300 height 42
click at [593, 199] on textarea "1 مافيا مع باكت بطاطس مع ببسي كان" at bounding box center [649, 217] width 300 height 42
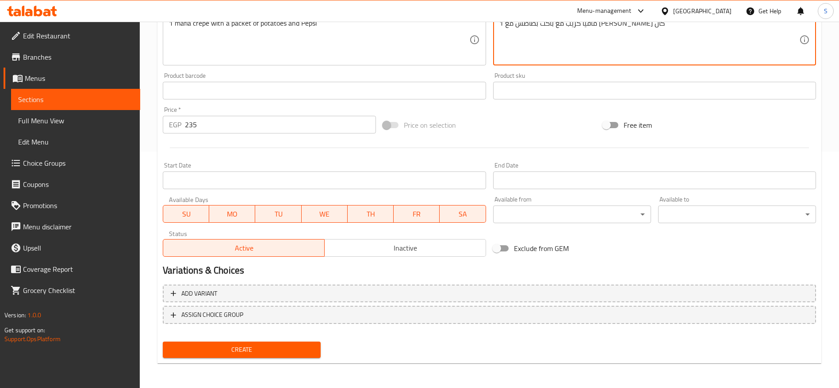
type textarea "1 مافيا كريب مع باكت بطاطس مع ببسي كان"
click at [301, 345] on span "Create" at bounding box center [242, 349] width 144 height 11
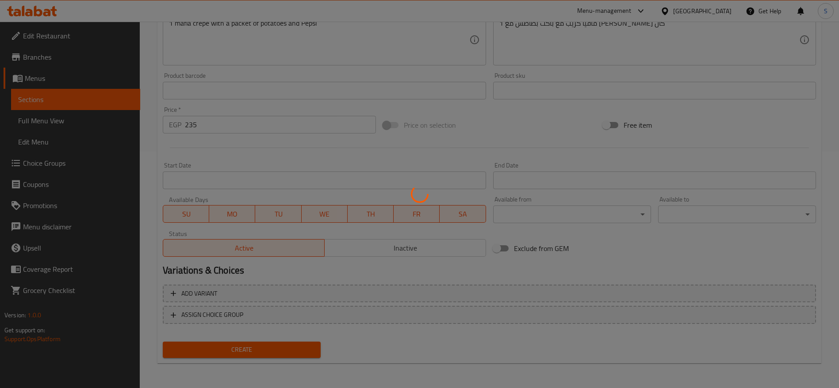
type input "0"
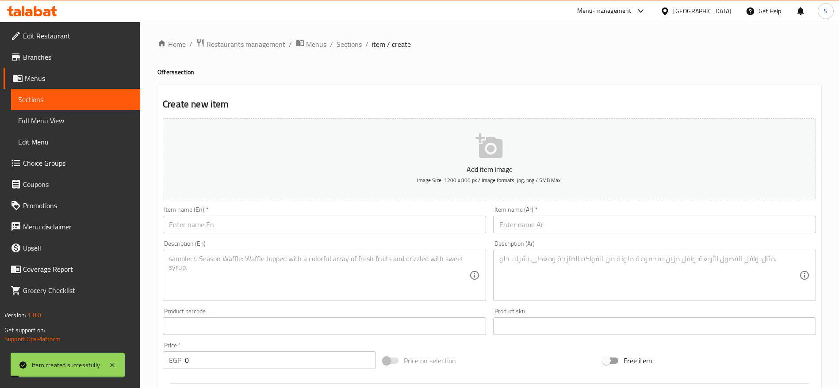
scroll to position [0, 0]
click at [344, 50] on span "Sections" at bounding box center [348, 45] width 25 height 11
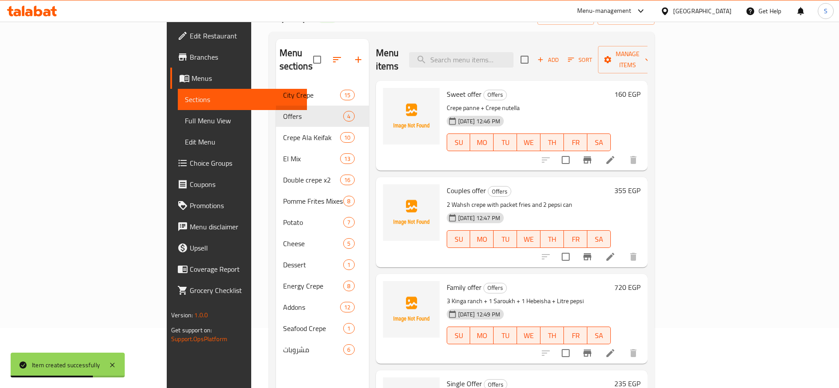
scroll to position [57, 0]
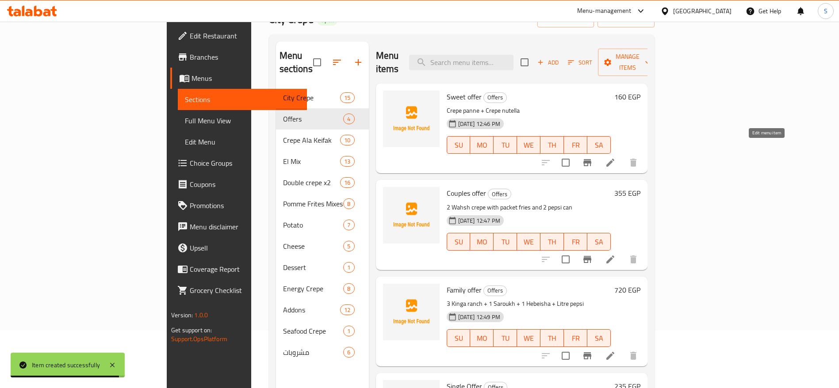
click at [614, 159] on icon at bounding box center [610, 163] width 8 height 8
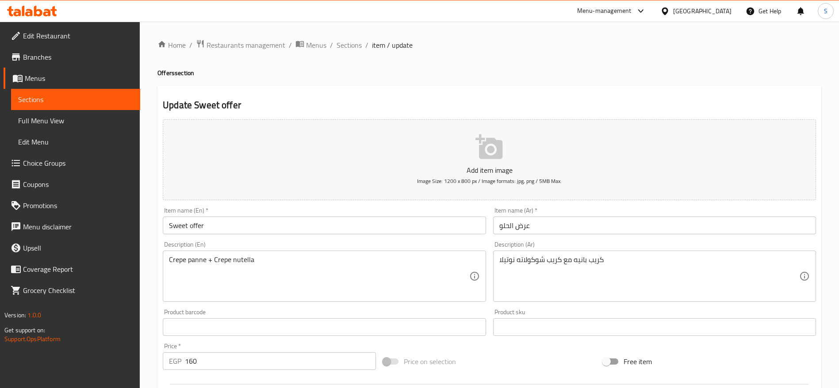
click at [191, 227] on input "Sweet offer" at bounding box center [324, 226] width 323 height 18
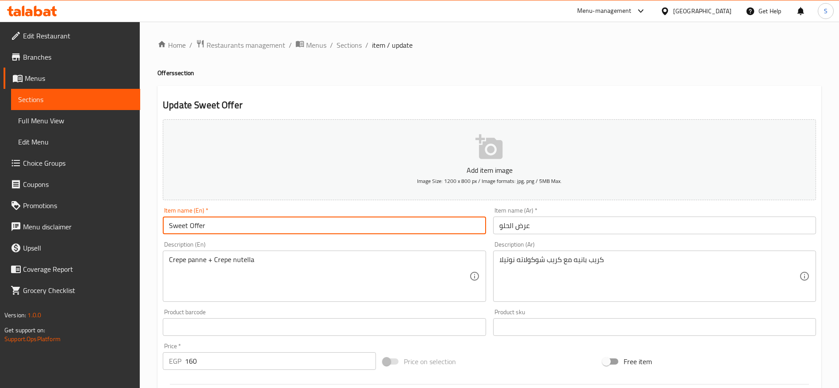
scroll to position [237, 0]
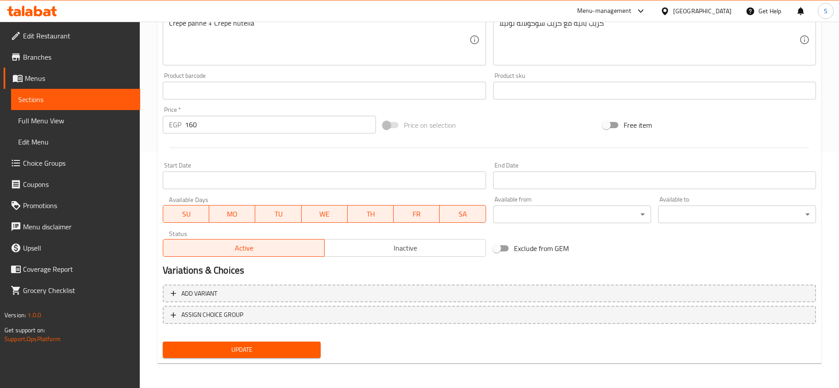
type input "Sweet Offer"
click at [278, 351] on span "Update" at bounding box center [242, 349] width 144 height 11
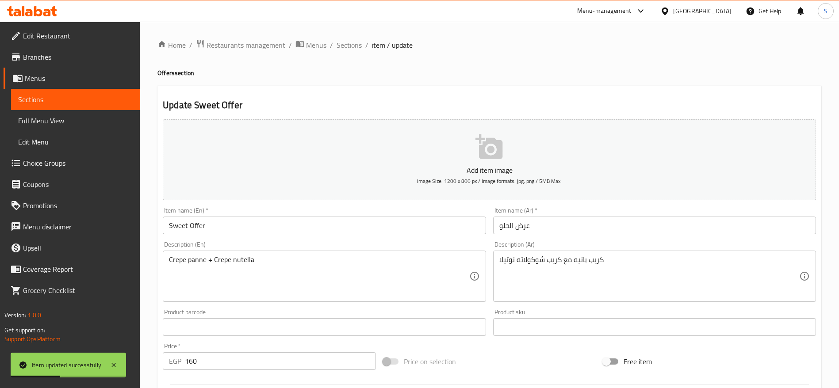
click at [350, 53] on div "Home / Restaurants management / Menus / Sections / item / update Offers section…" at bounding box center [489, 323] width 664 height 568
click at [350, 47] on span "Sections" at bounding box center [348, 45] width 25 height 11
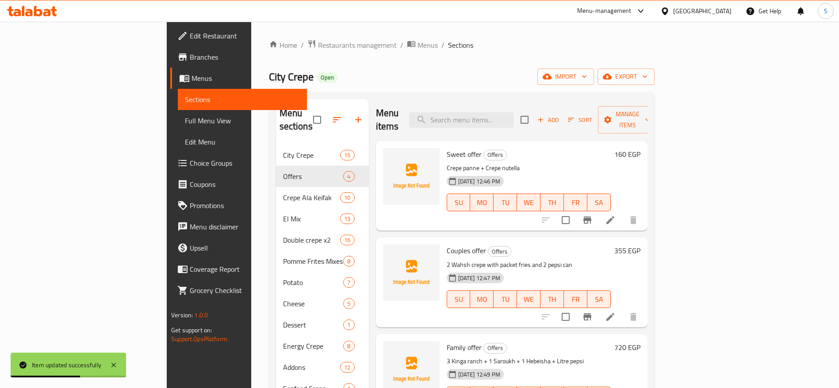
scroll to position [20, 0]
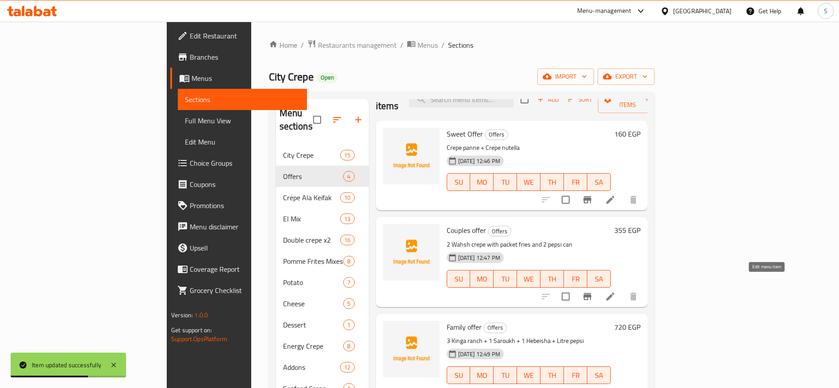
click at [615, 291] on icon at bounding box center [610, 296] width 11 height 11
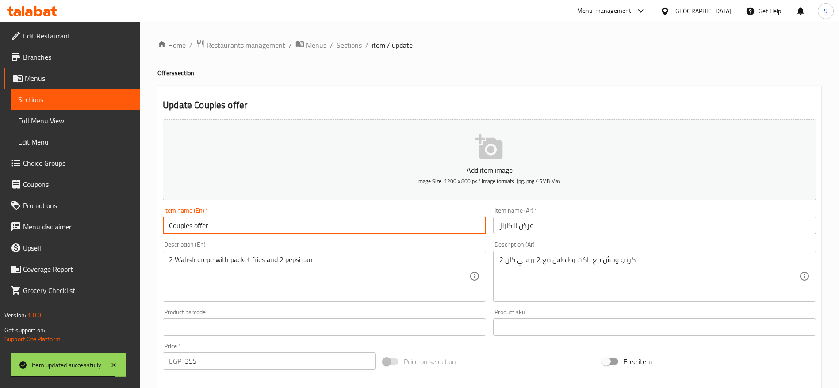
click at [196, 229] on input "Couples offer" at bounding box center [324, 226] width 323 height 18
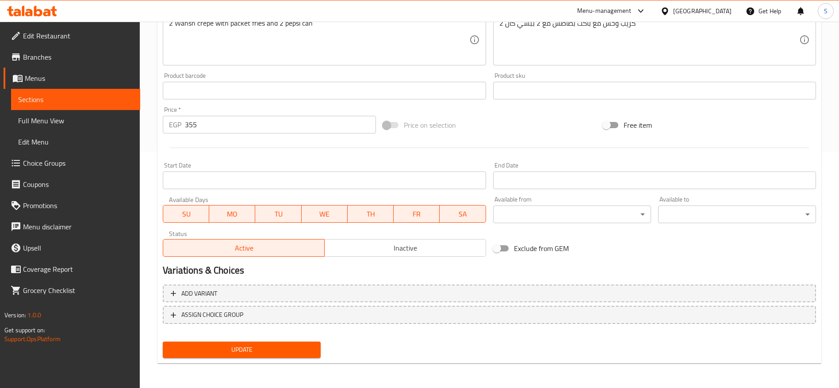
type input "Couples Offer"
click at [248, 349] on span "Update" at bounding box center [242, 349] width 144 height 11
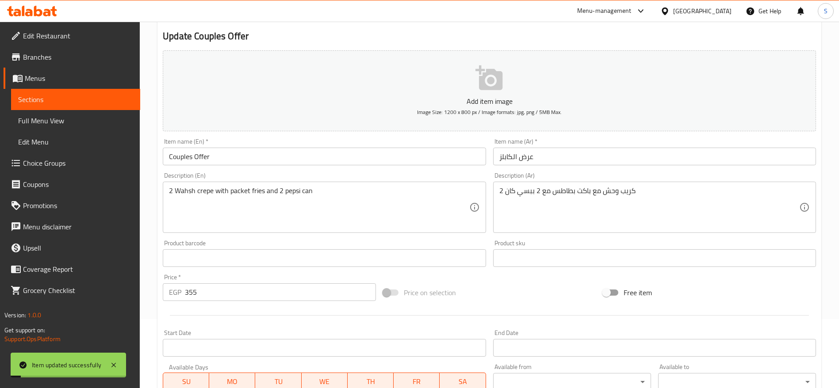
scroll to position [0, 0]
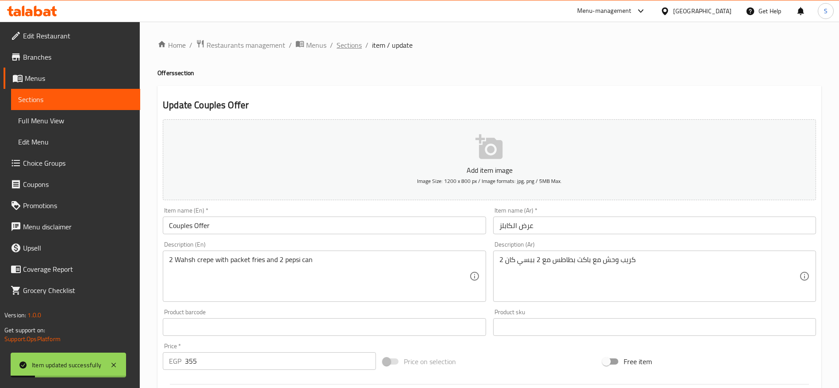
click at [343, 49] on span "Sections" at bounding box center [348, 45] width 25 height 11
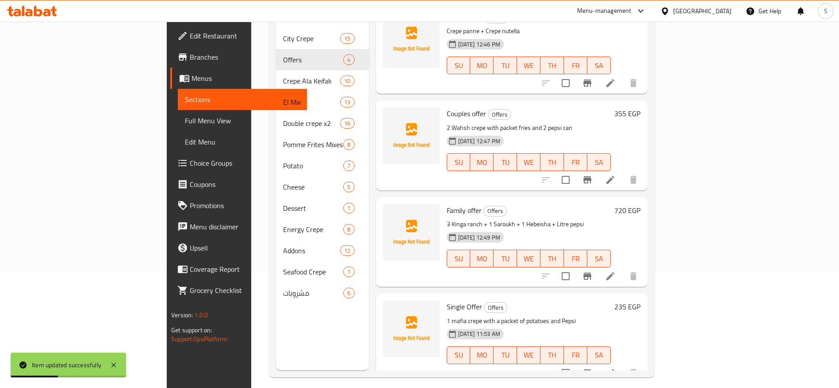
scroll to position [124, 0]
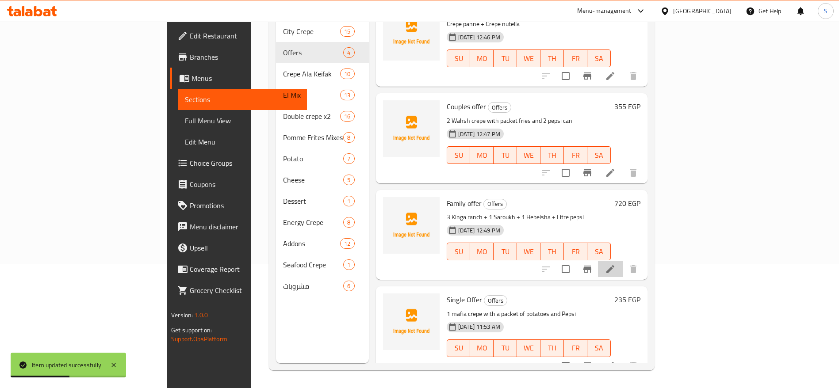
click at [622, 261] on li at bounding box center [610, 269] width 25 height 16
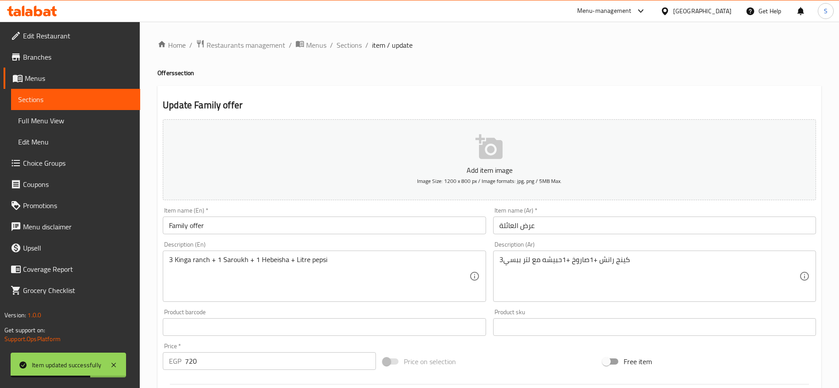
click at [194, 228] on input "Family offer" at bounding box center [324, 226] width 323 height 18
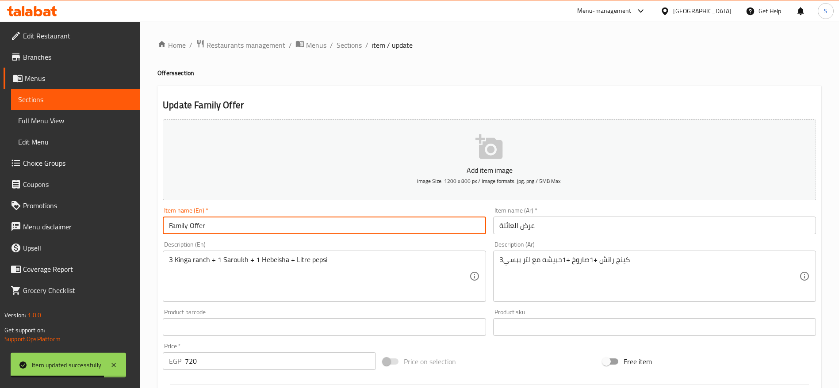
scroll to position [237, 0]
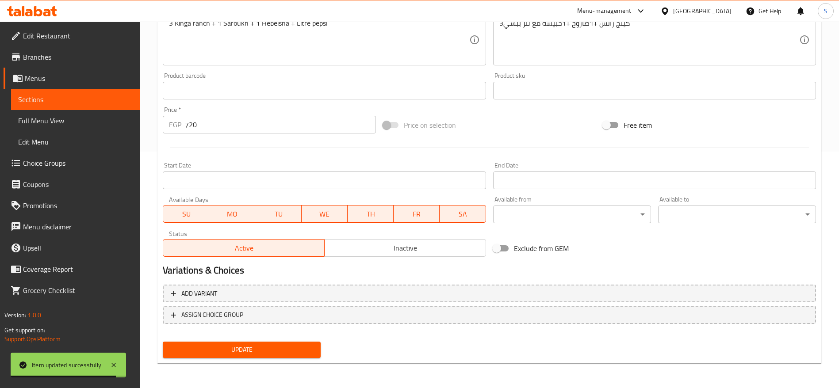
type input "Family Offer"
click at [309, 357] on button "Update" at bounding box center [242, 350] width 158 height 16
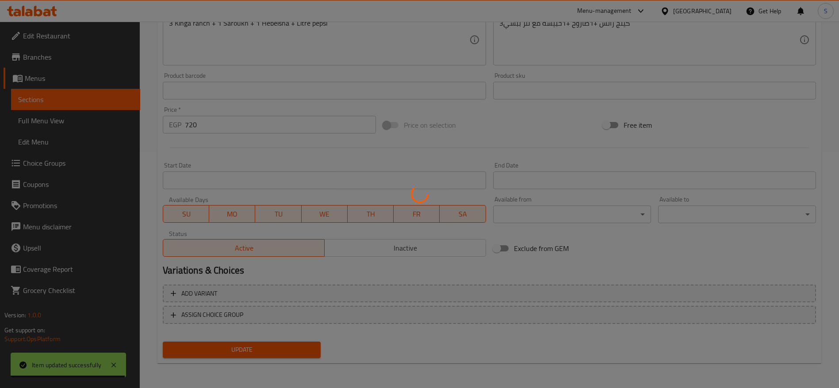
scroll to position [0, 0]
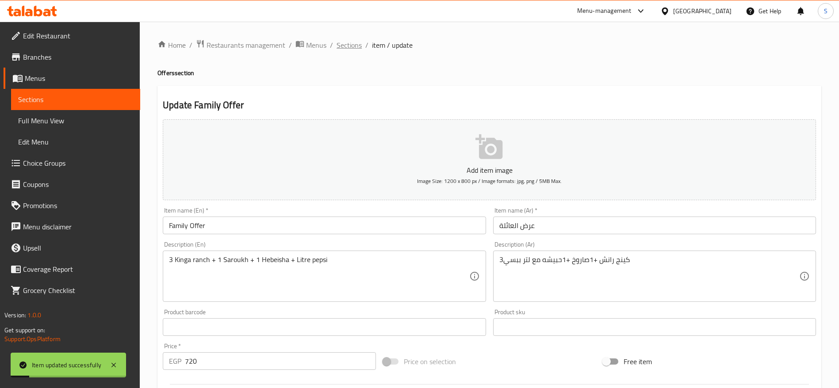
click at [347, 43] on span "Sections" at bounding box center [348, 45] width 25 height 11
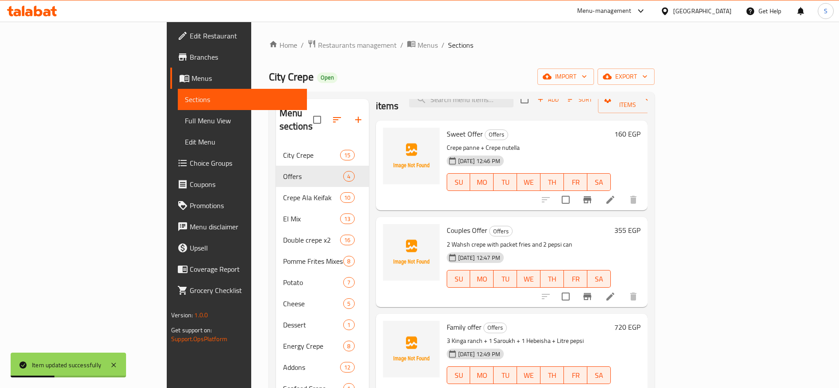
scroll to position [124, 0]
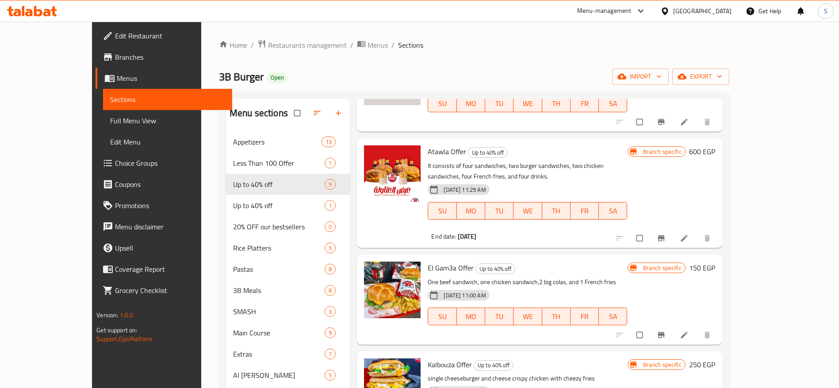
scroll to position [241, 0]
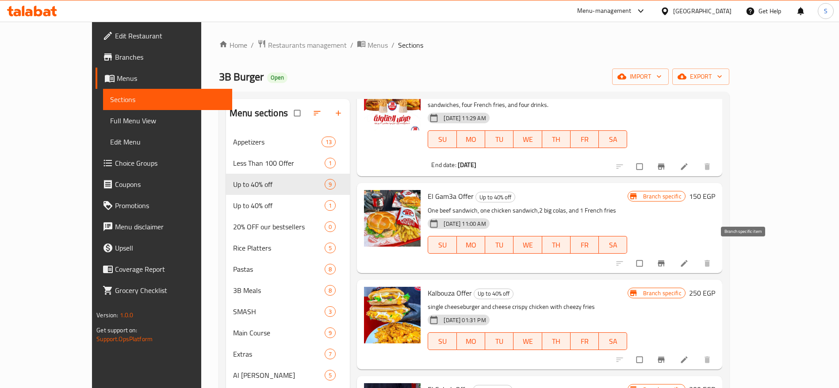
click at [664, 260] on icon "Branch-specific-item" at bounding box center [660, 263] width 7 height 6
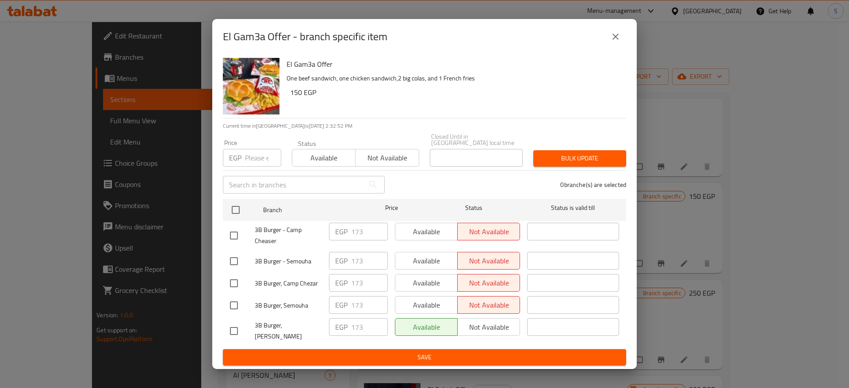
click at [262, 153] on input "number" at bounding box center [263, 158] width 36 height 18
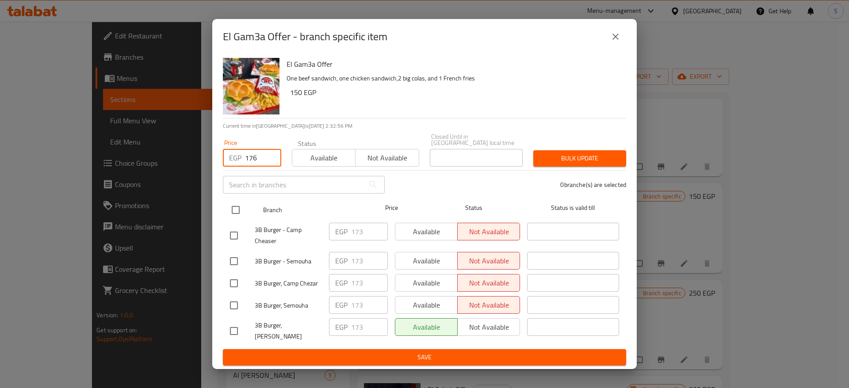
type input "176"
click at [232, 214] on input "checkbox" at bounding box center [235, 210] width 19 height 19
checkbox input "true"
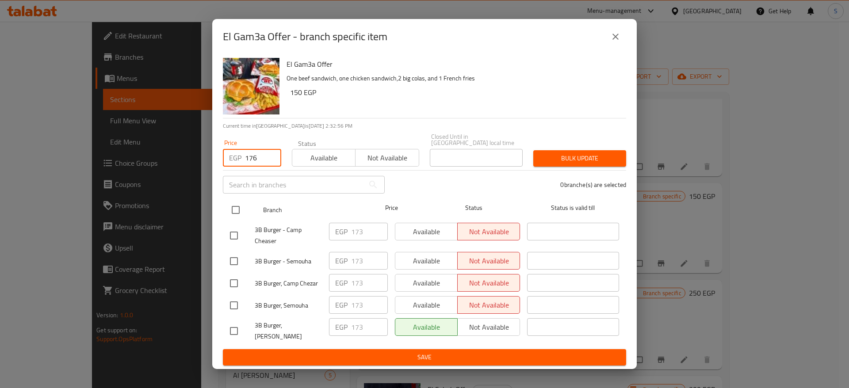
checkbox input "true"
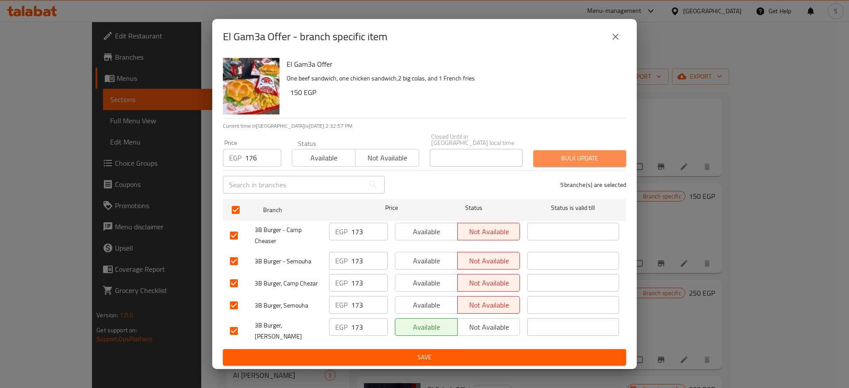
click at [555, 155] on span "Bulk update" at bounding box center [579, 158] width 79 height 11
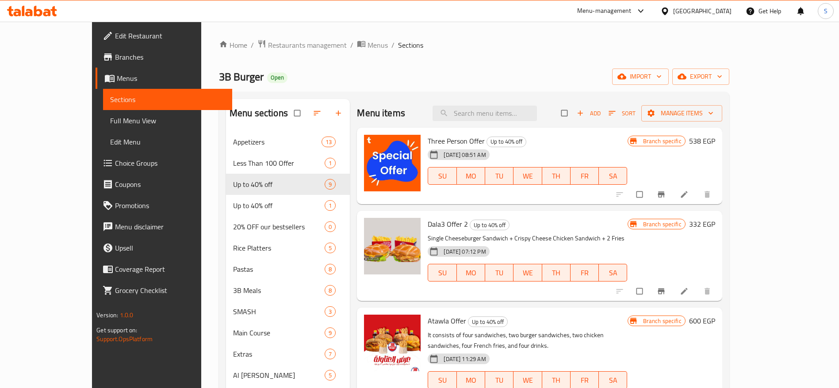
drag, startPoint x: 258, startPoint y: 70, endPoint x: 249, endPoint y: 62, distance: 12.2
click at [258, 70] on div "3B Burger Open import export" at bounding box center [474, 77] width 510 height 16
click at [631, 12] on div "Menu-management" at bounding box center [604, 11] width 54 height 11
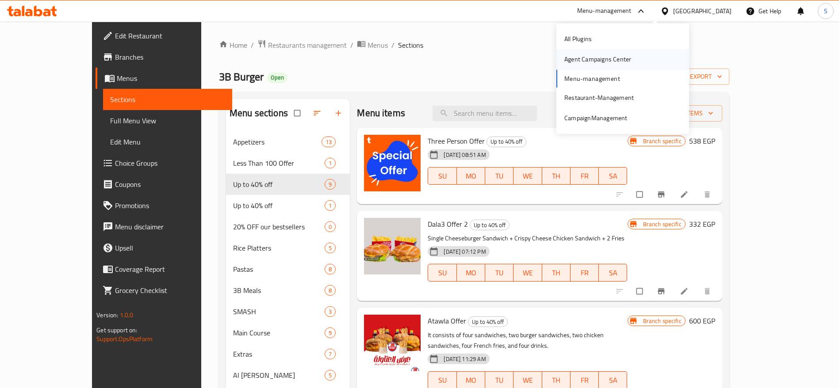
click at [626, 55] on div "Agent Campaigns Center" at bounding box center [597, 59] width 67 height 10
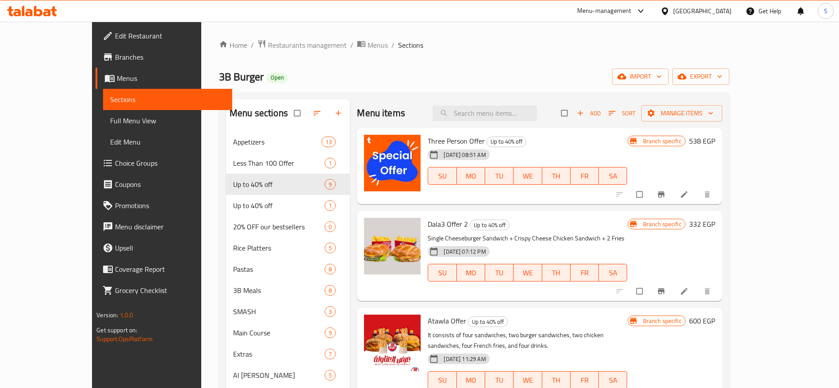
click at [268, 84] on div "3B Burger Open import export" at bounding box center [474, 77] width 510 height 16
click at [259, 79] on div "3B Burger Open import export" at bounding box center [474, 77] width 510 height 16
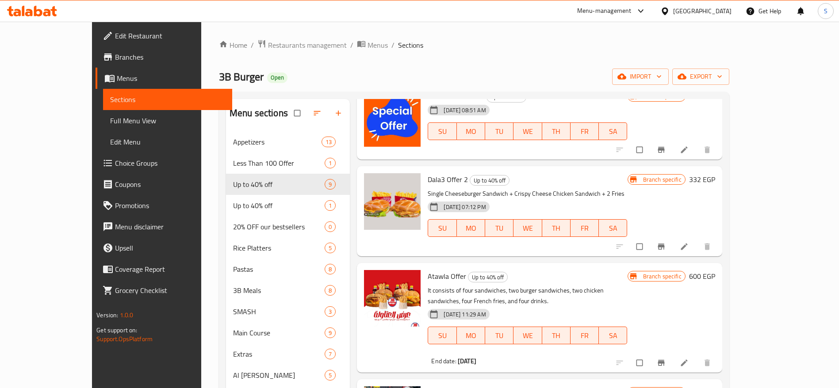
scroll to position [44, 0]
click at [665, 248] on icon "Branch-specific-item" at bounding box center [660, 247] width 9 height 9
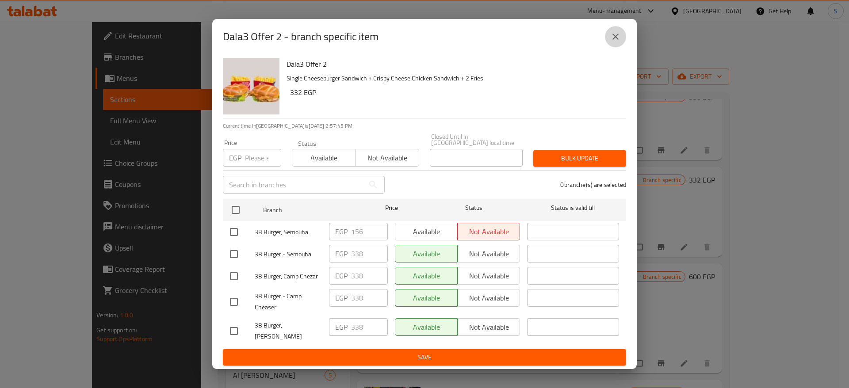
click at [608, 41] on button "close" at bounding box center [615, 36] width 21 height 21
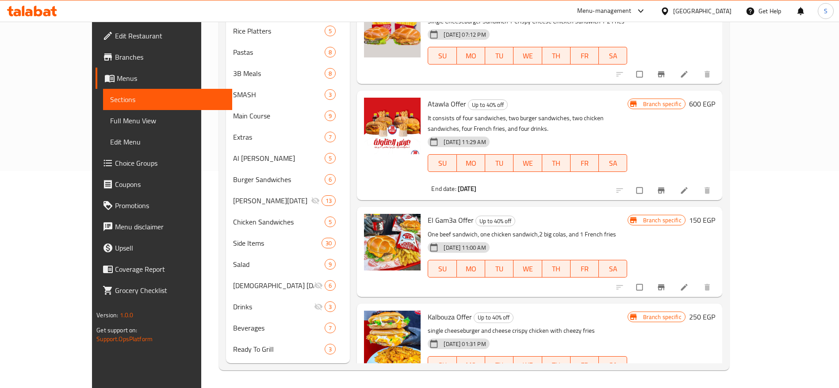
scroll to position [0, 0]
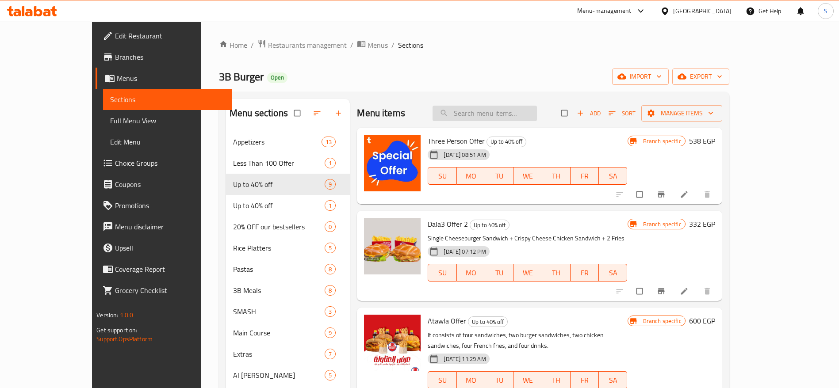
click at [525, 116] on input "search" at bounding box center [484, 113] width 104 height 15
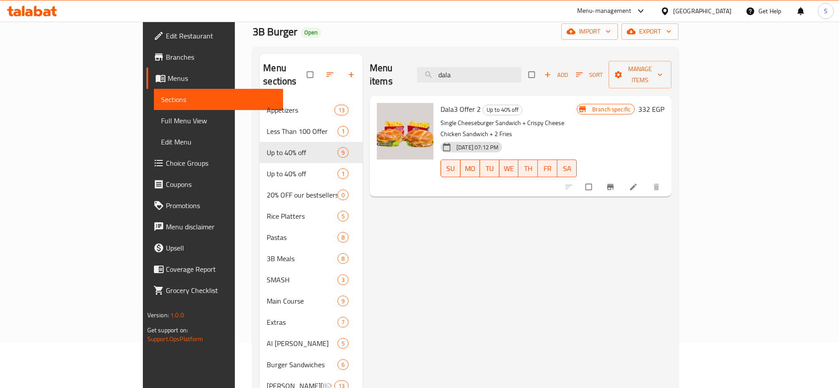
scroll to position [45, 0]
type input "dala"
click at [614, 183] on icon "Branch-specific-item" at bounding box center [610, 187] width 9 height 9
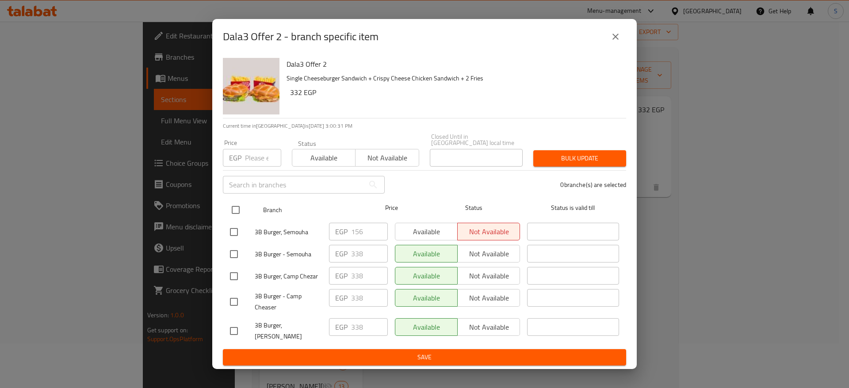
click at [237, 206] on input "checkbox" at bounding box center [235, 210] width 19 height 19
checkbox input "true"
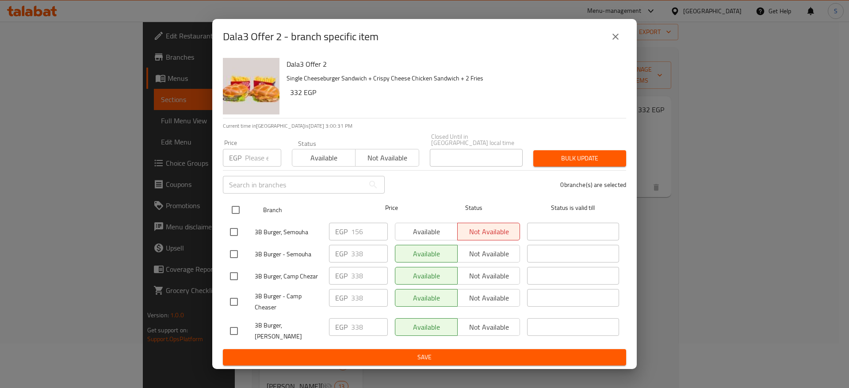
checkbox input "true"
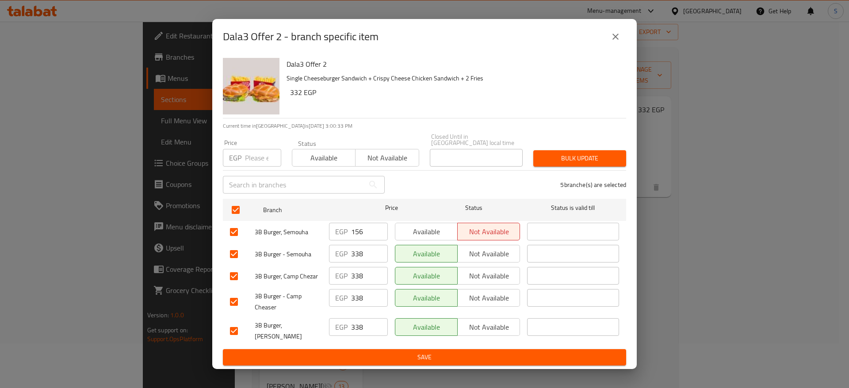
click at [419, 228] on span "Available" at bounding box center [426, 231] width 55 height 13
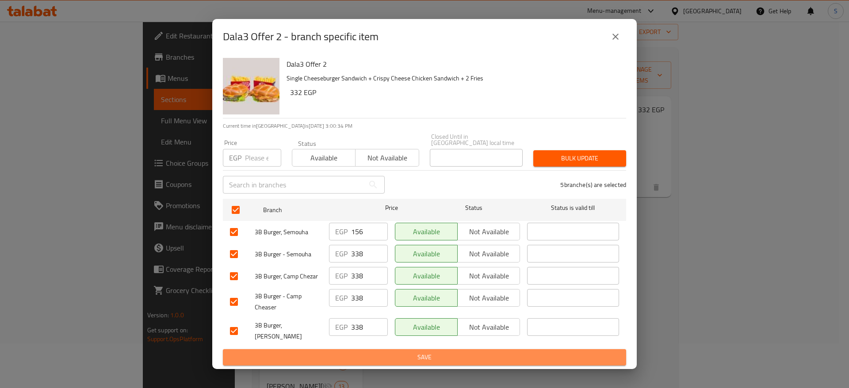
click at [491, 354] on span "Save" at bounding box center [424, 357] width 389 height 11
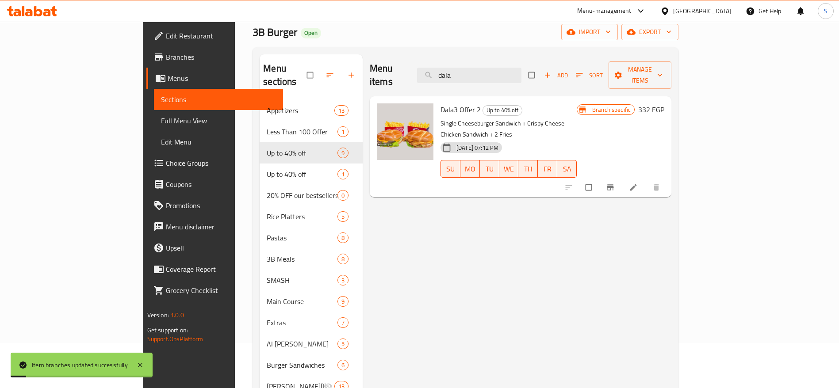
click at [475, 184] on div "Menu items dala Add Sort Manage items Dala3 Offer 2 Up to 40% off Single Cheese…" at bounding box center [516, 301] width 309 height 495
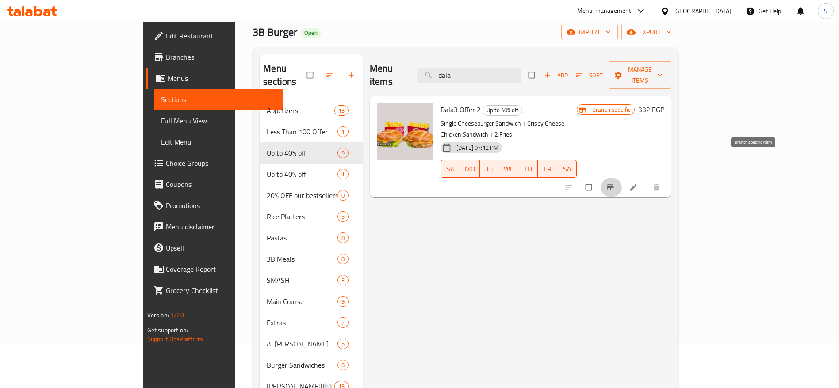
click at [614, 185] on icon "Branch-specific-item" at bounding box center [610, 188] width 7 height 6
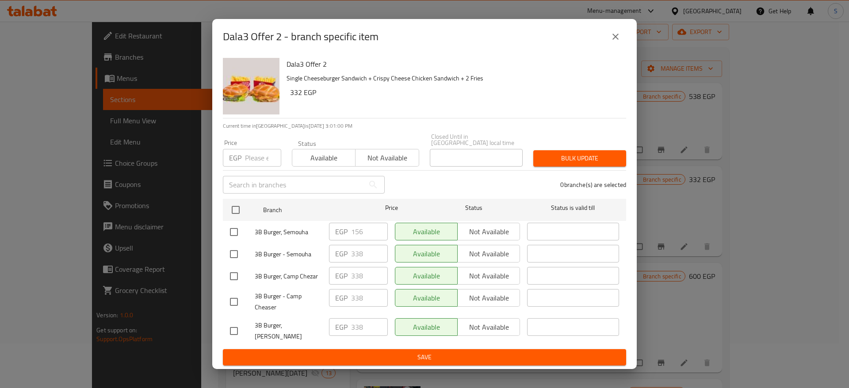
click at [620, 42] on icon "close" at bounding box center [615, 36] width 11 height 11
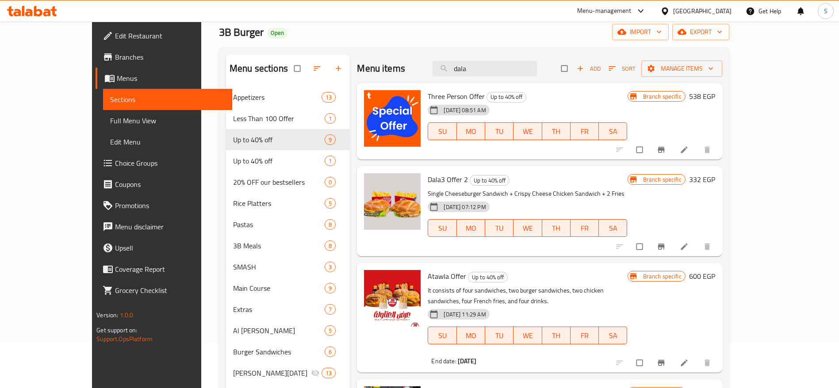
click at [665, 251] on icon "Branch-specific-item" at bounding box center [660, 246] width 9 height 9
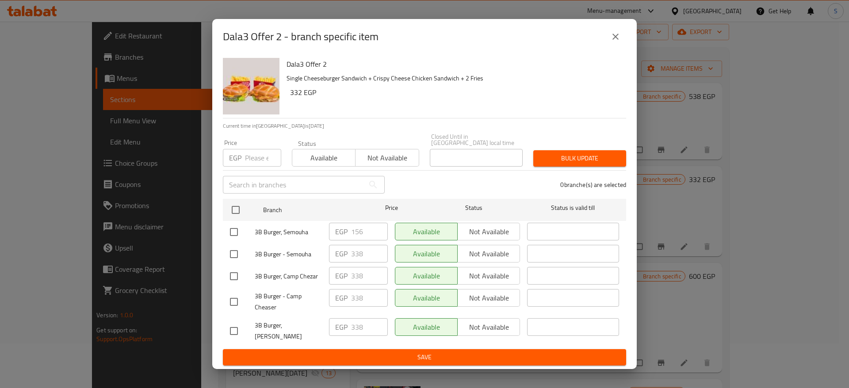
click at [262, 155] on input "number" at bounding box center [263, 158] width 36 height 18
type input "183"
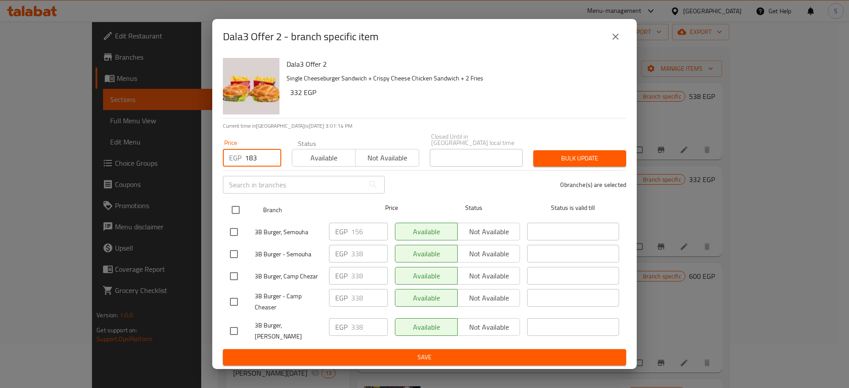
click at [238, 206] on input "checkbox" at bounding box center [235, 210] width 19 height 19
checkbox input "true"
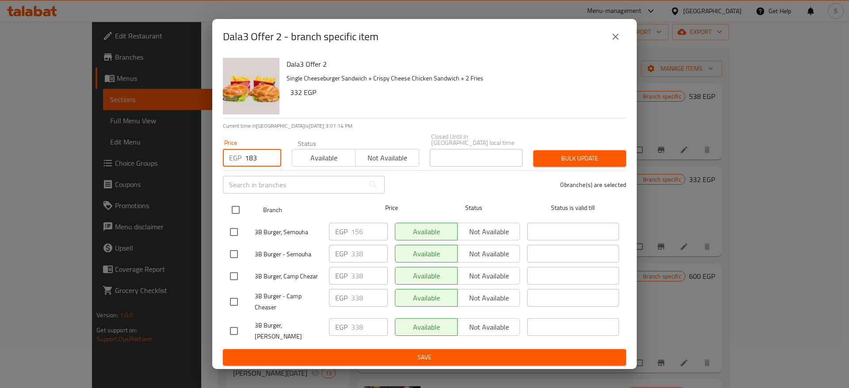
checkbox input "true"
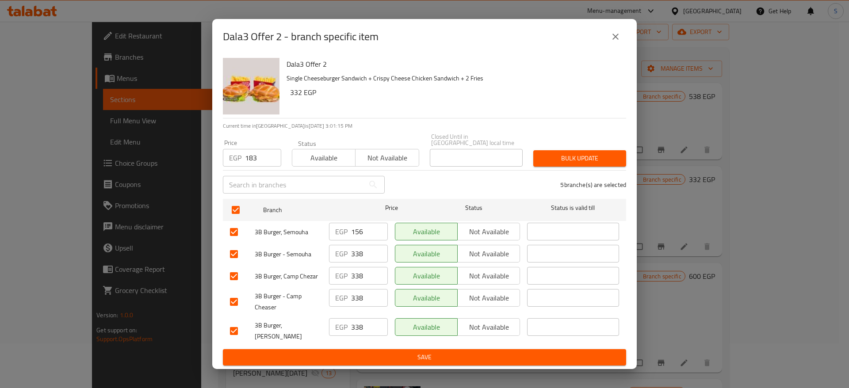
click at [574, 153] on span "Bulk update" at bounding box center [579, 158] width 79 height 11
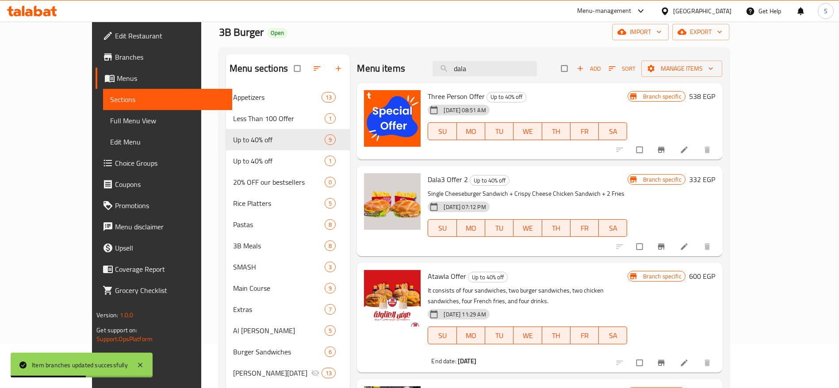
drag, startPoint x: 615, startPoint y: 36, endPoint x: 471, endPoint y: 52, distance: 144.6
click at [471, 52] on div "Menu sections Appetizers 13 Less Than 100 Offer 1 Up to 40% off 9 Up to 40% off…" at bounding box center [474, 295] width 510 height 496
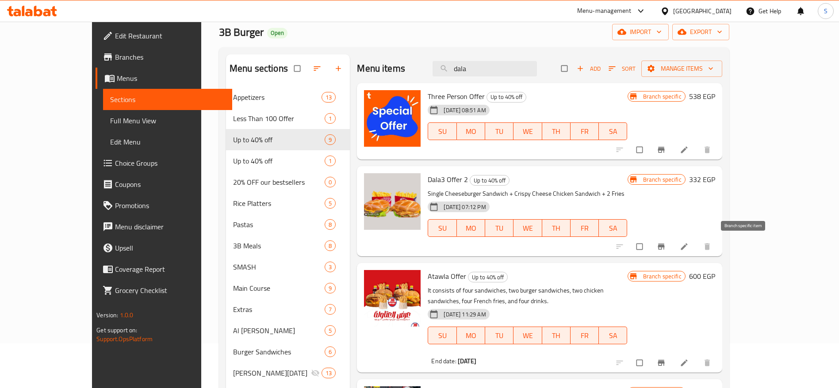
click at [672, 247] on button "Branch-specific-item" at bounding box center [661, 246] width 21 height 19
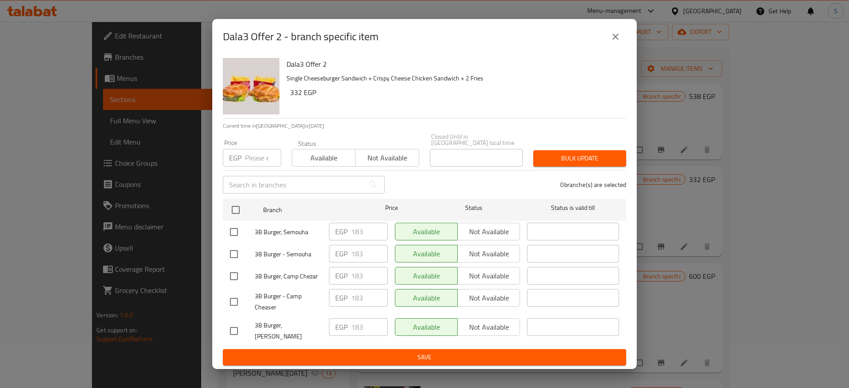
click at [246, 152] on input "number" at bounding box center [263, 158] width 36 height 18
click at [250, 157] on input "number" at bounding box center [263, 158] width 36 height 18
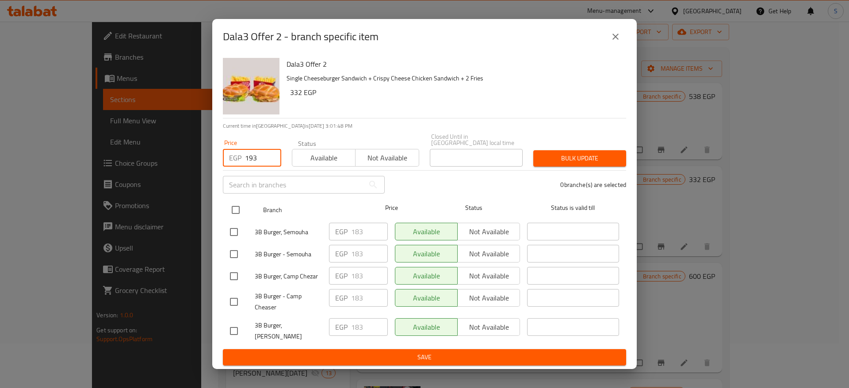
type input "193"
click at [237, 210] on input "checkbox" at bounding box center [235, 210] width 19 height 19
checkbox input "true"
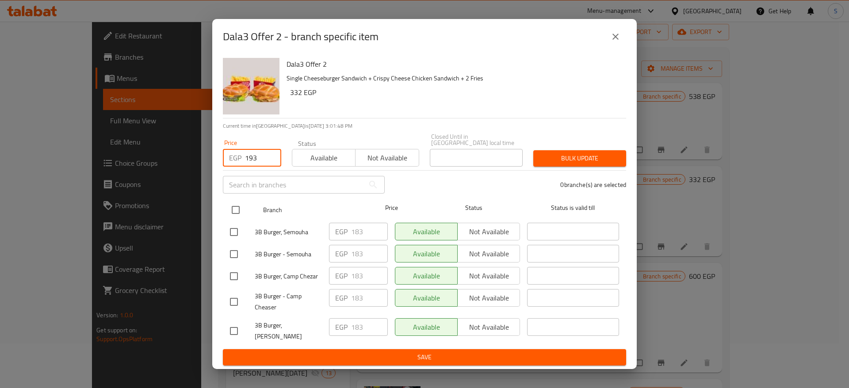
checkbox input "true"
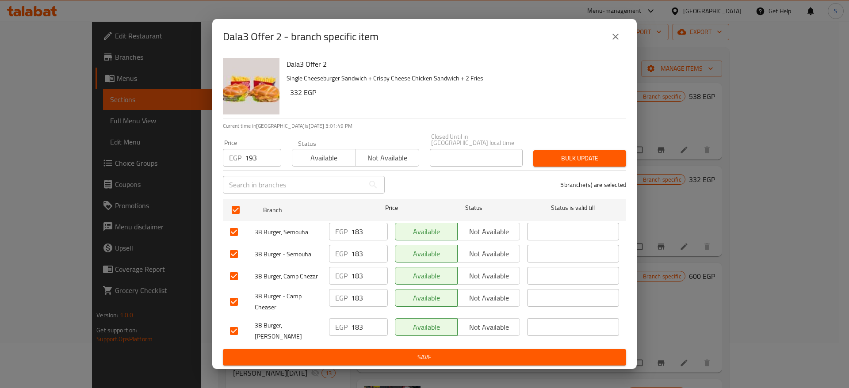
click at [553, 154] on span "Bulk update" at bounding box center [579, 158] width 79 height 11
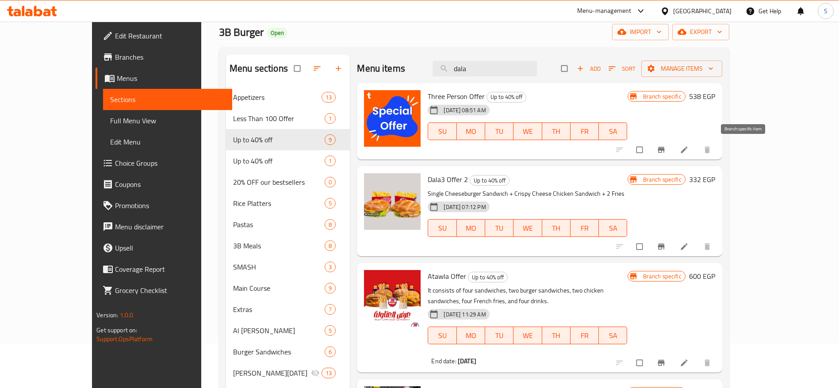
click at [667, 146] on span "Branch-specific-item" at bounding box center [661, 149] width 11 height 9
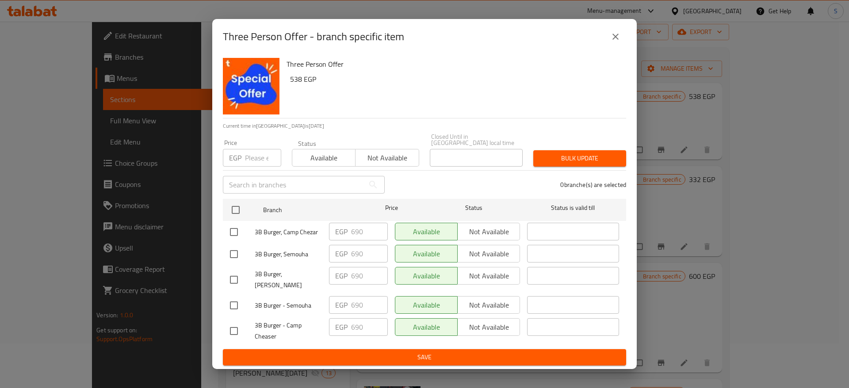
click at [263, 158] on input "number" at bounding box center [263, 158] width 36 height 18
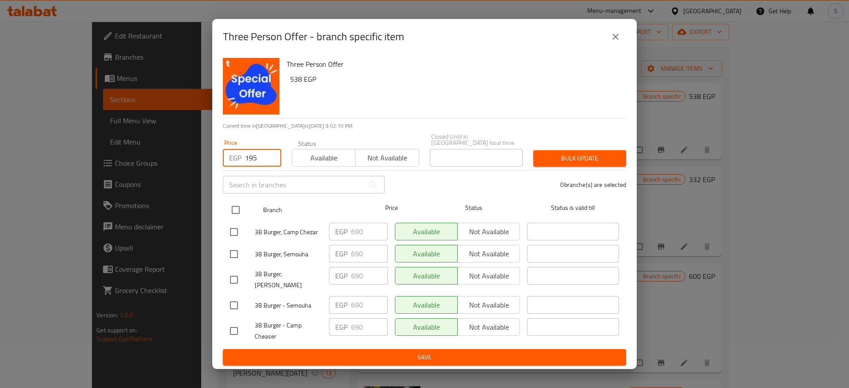
type input "195"
click at [240, 204] on input "checkbox" at bounding box center [235, 210] width 19 height 19
checkbox input "true"
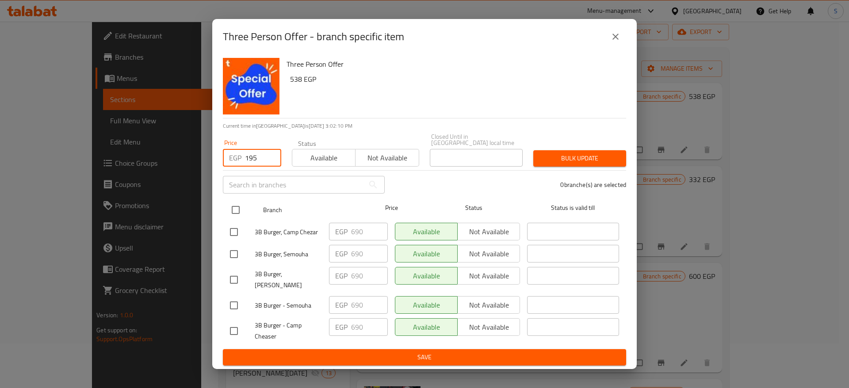
checkbox input "true"
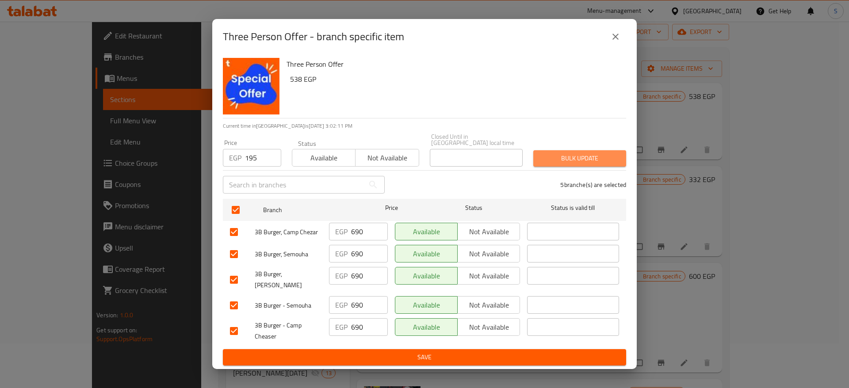
click at [592, 158] on span "Bulk update" at bounding box center [579, 158] width 79 height 11
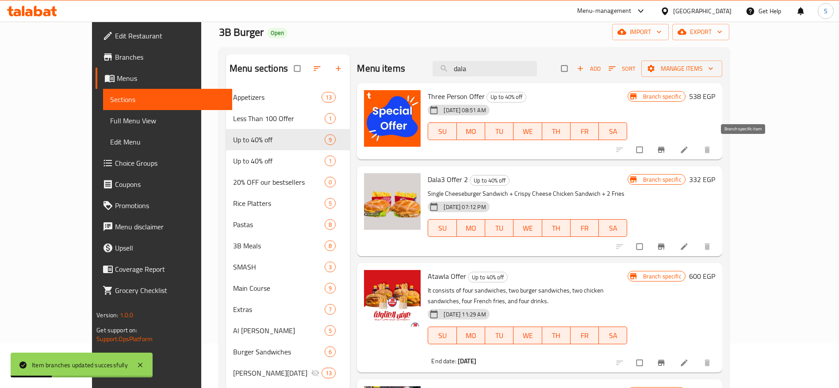
click at [664, 149] on icon "Branch-specific-item" at bounding box center [660, 150] width 7 height 6
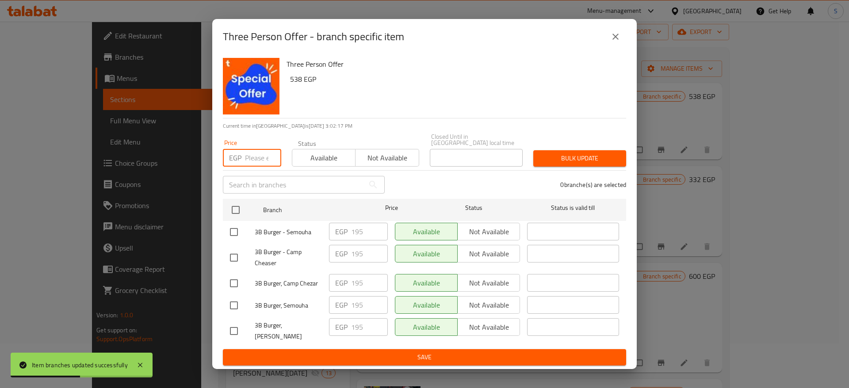
click at [262, 156] on input "number" at bounding box center [263, 158] width 36 height 18
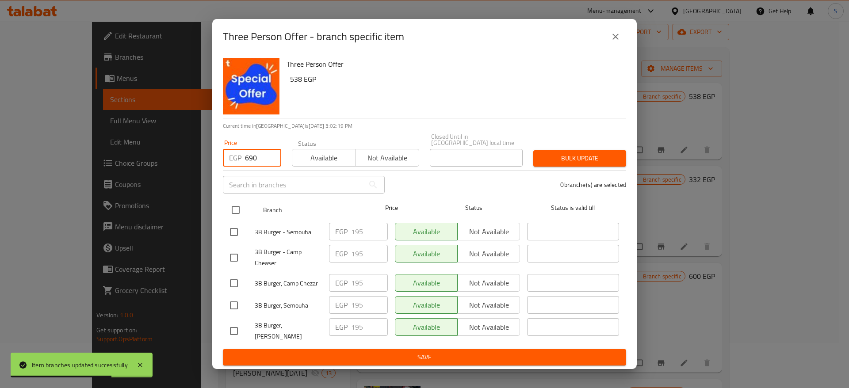
type input "690"
click at [240, 210] on input "checkbox" at bounding box center [235, 210] width 19 height 19
checkbox input "true"
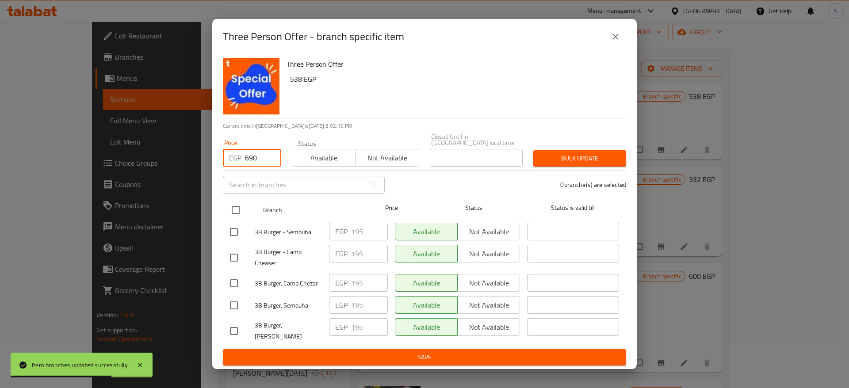
checkbox input "true"
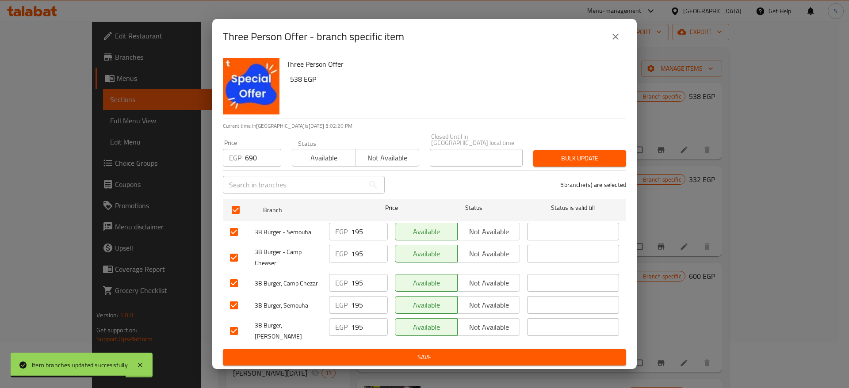
click at [599, 161] on button "Bulk update" at bounding box center [579, 158] width 93 height 16
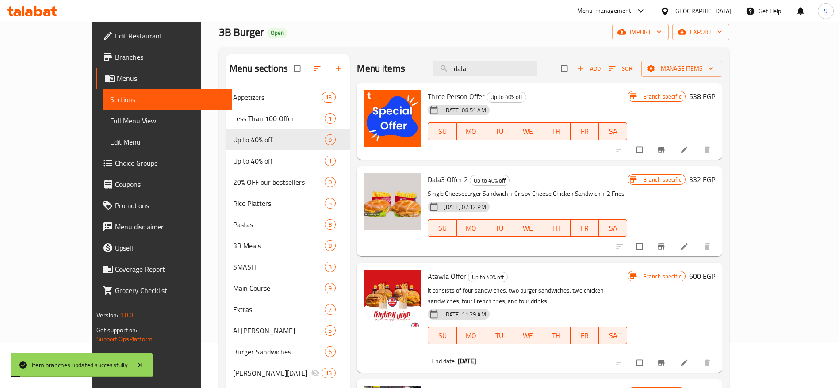
click at [614, 46] on div "Home / Restaurants management / Menus / Sections 3B Burger Open import export M…" at bounding box center [474, 269] width 510 height 548
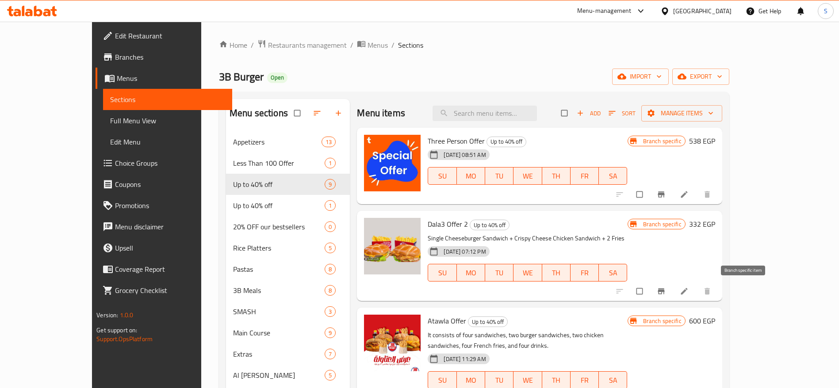
click at [664, 291] on icon "Branch-specific-item" at bounding box center [660, 291] width 7 height 6
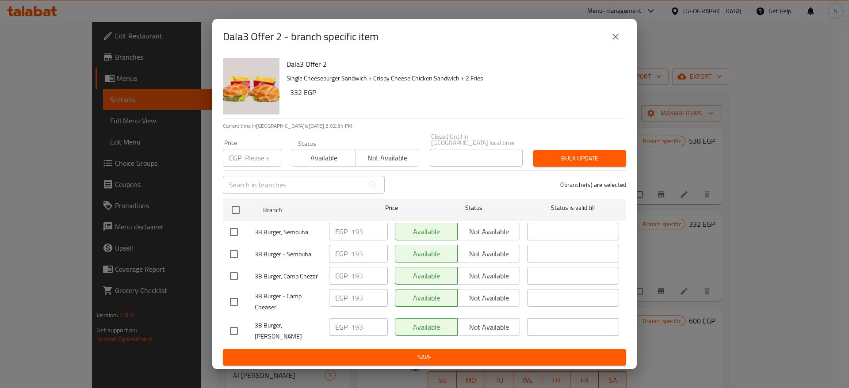
click at [258, 151] on input "number" at bounding box center [263, 158] width 36 height 18
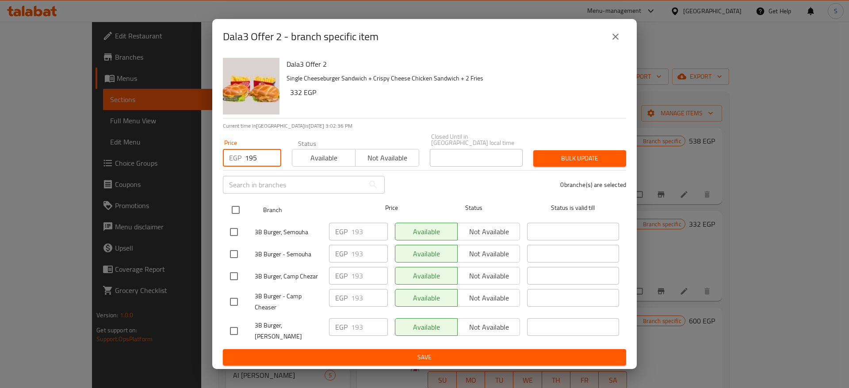
type input "195"
click at [241, 214] on input "checkbox" at bounding box center [235, 210] width 19 height 19
checkbox input "true"
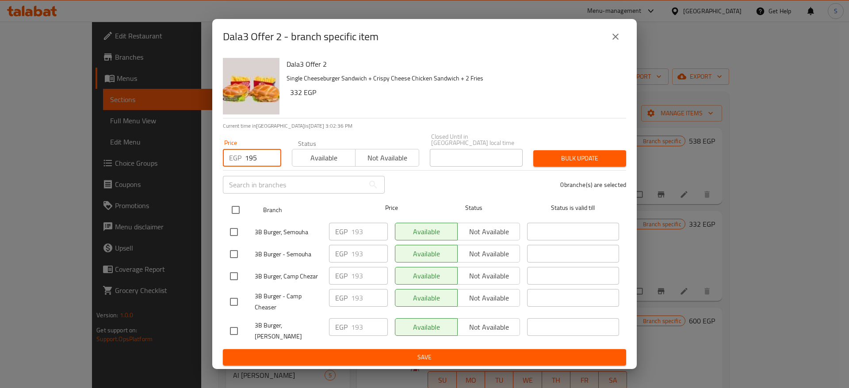
checkbox input "true"
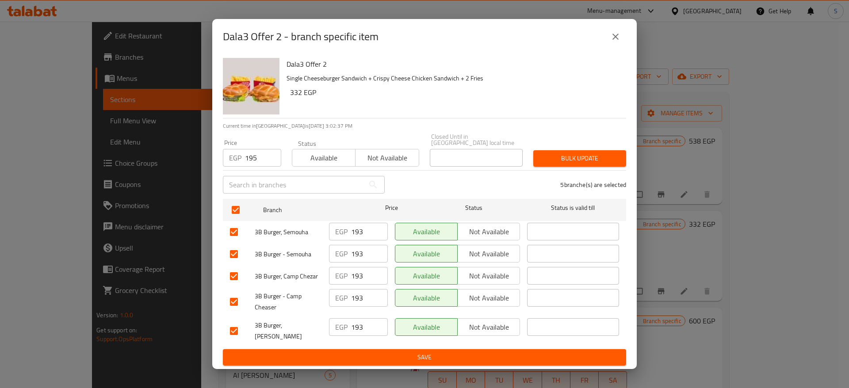
click at [603, 150] on button "Bulk update" at bounding box center [579, 158] width 93 height 16
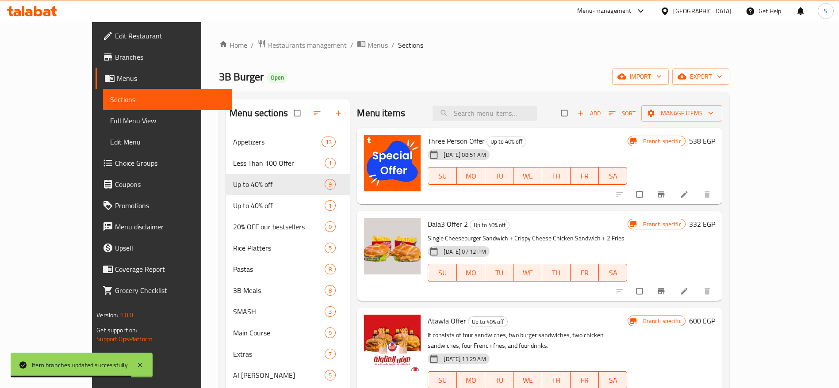
click at [533, 81] on div "3B Burger Open import export" at bounding box center [474, 77] width 510 height 16
